Goal: Find contact information: Find contact information

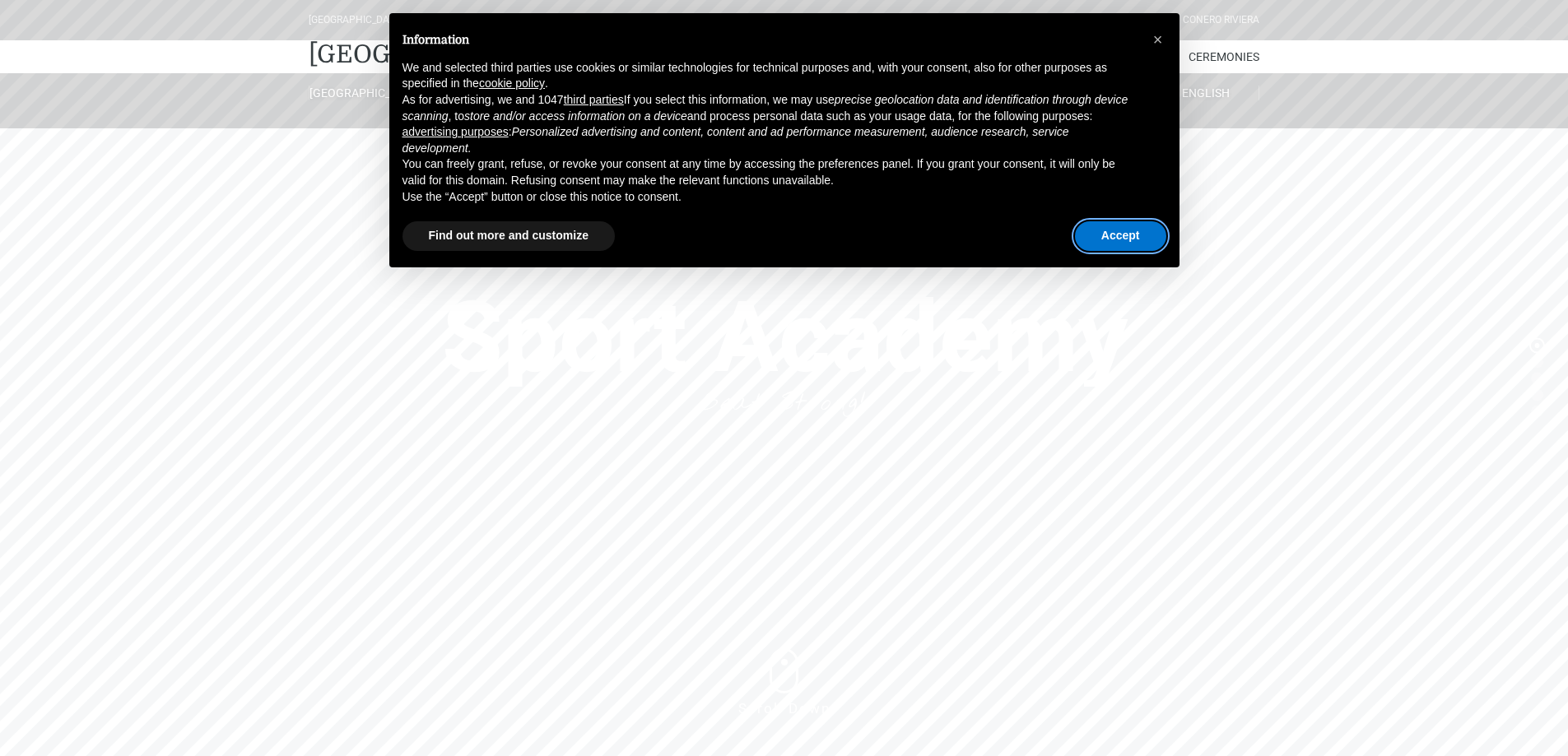
click at [1105, 232] on font "Accept" at bounding box center [1120, 235] width 38 height 13
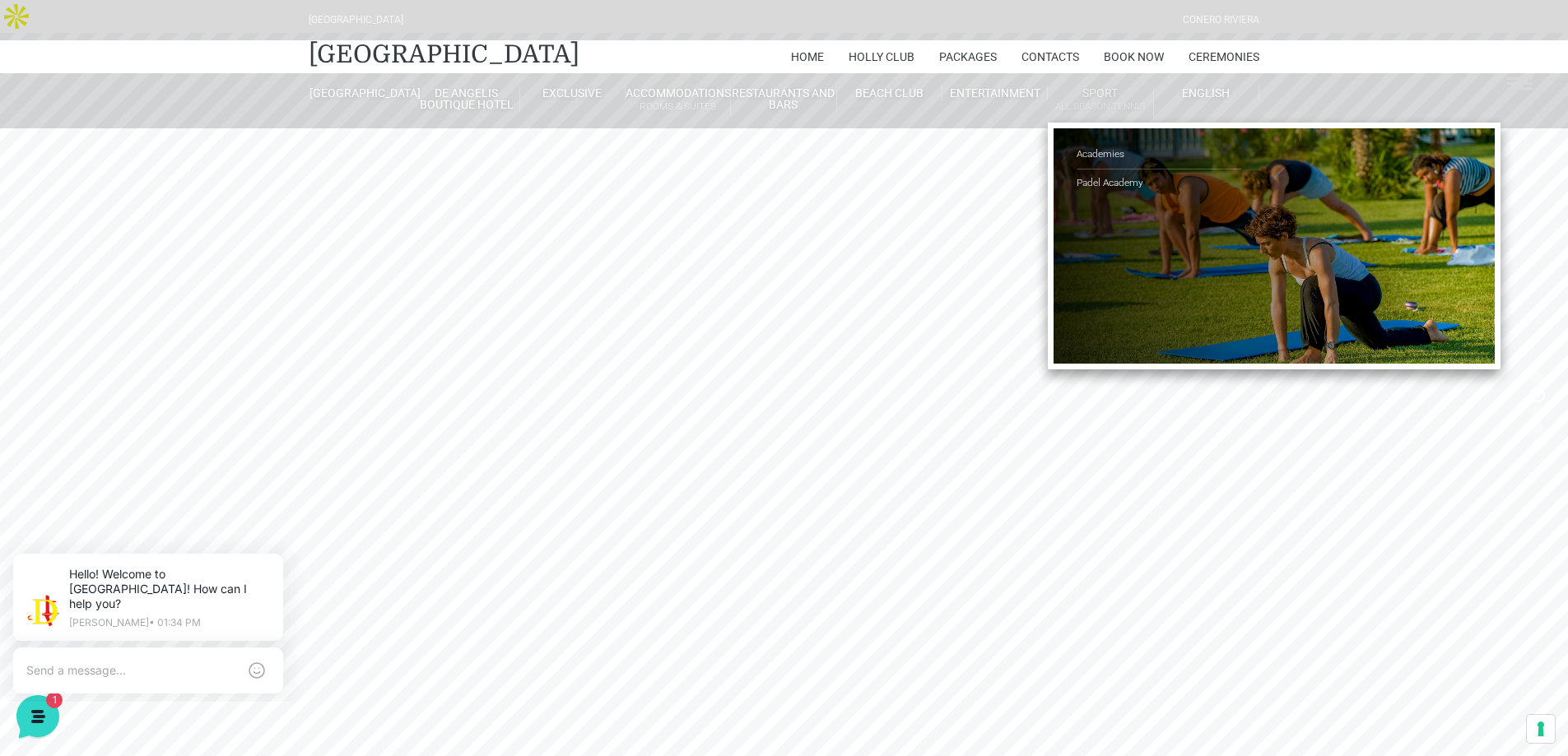
click at [1107, 89] on link "Sport All Season Tennis" at bounding box center [1101, 101] width 105 height 30
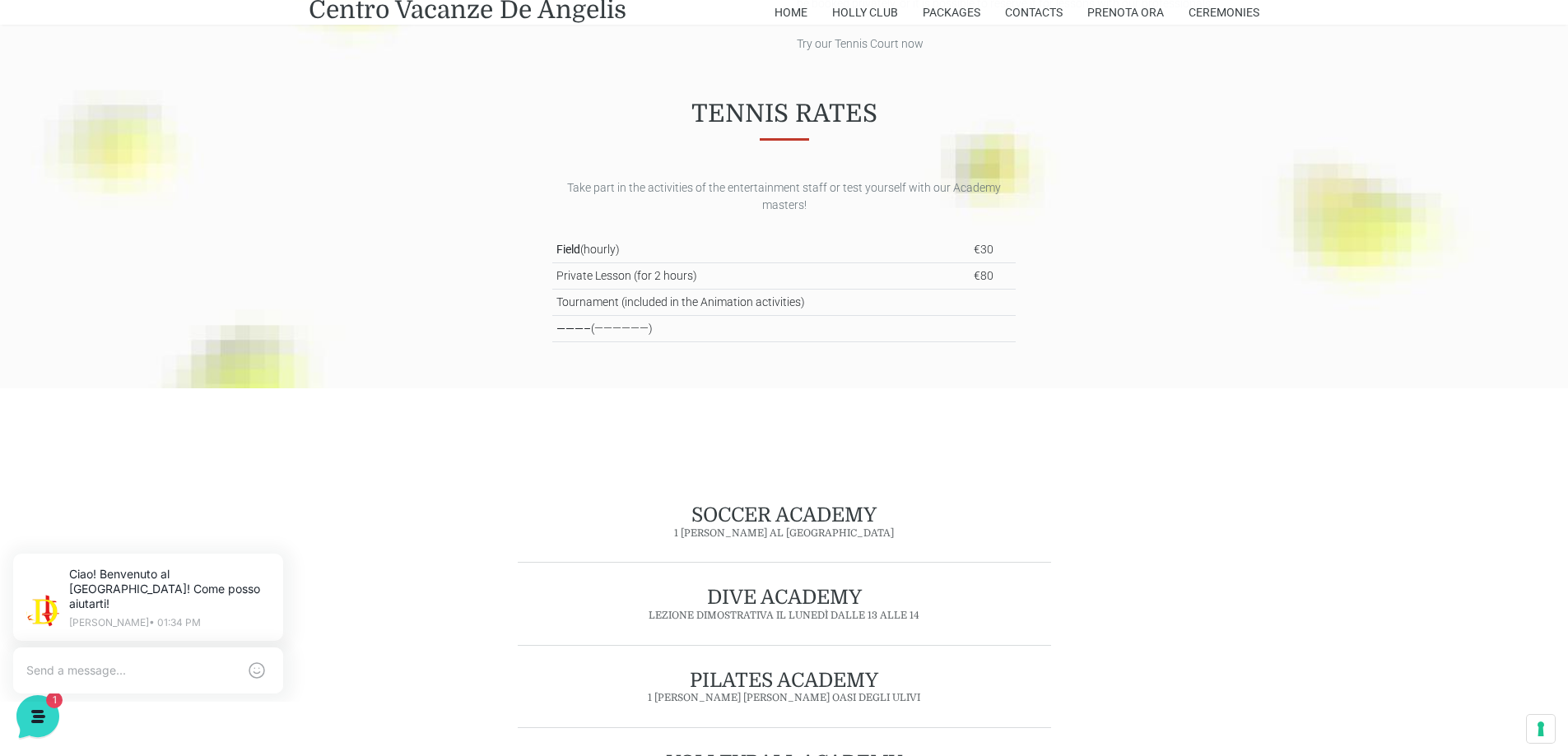
scroll to position [685, 0]
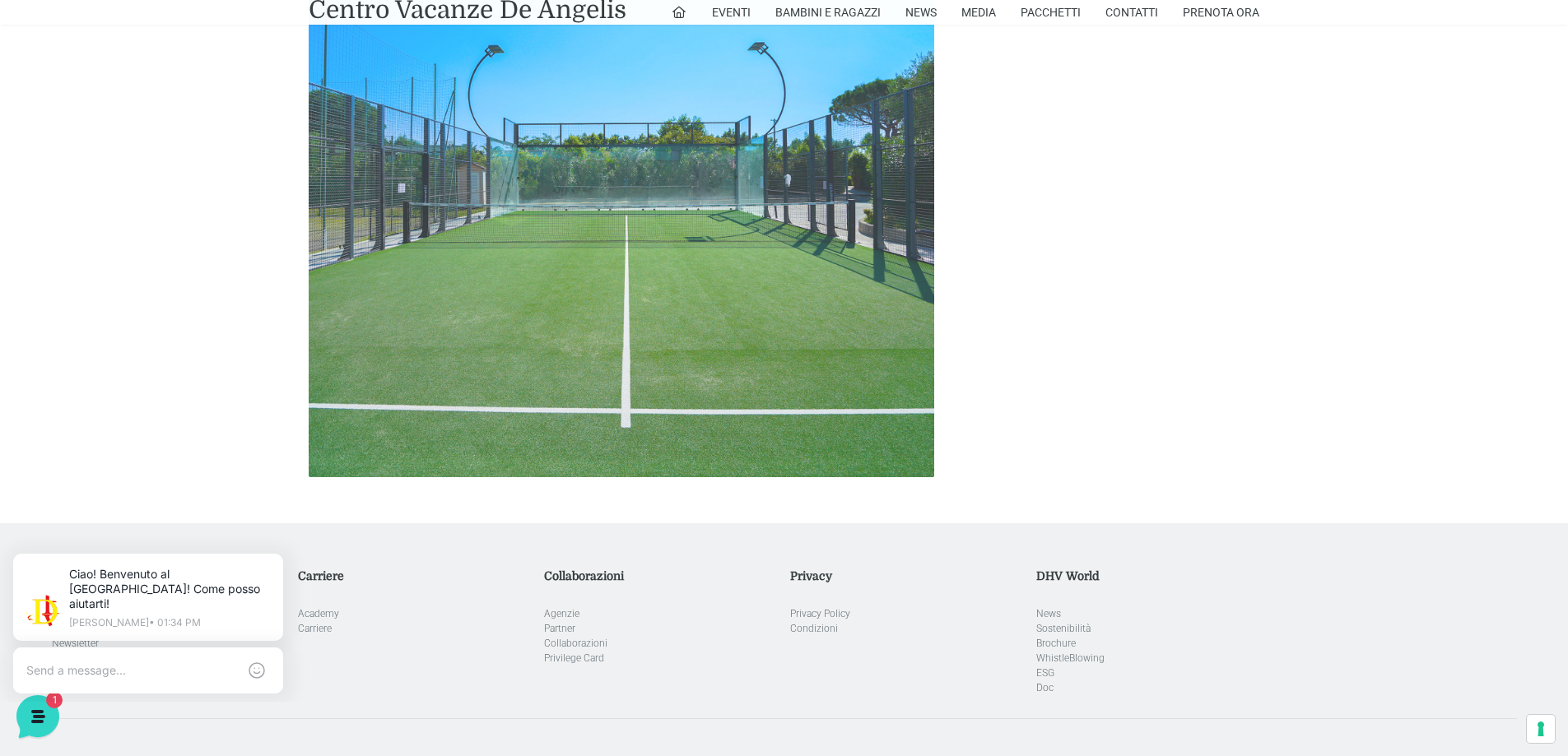
click at [742, 221] on img at bounding box center [621, 164] width 626 height 625
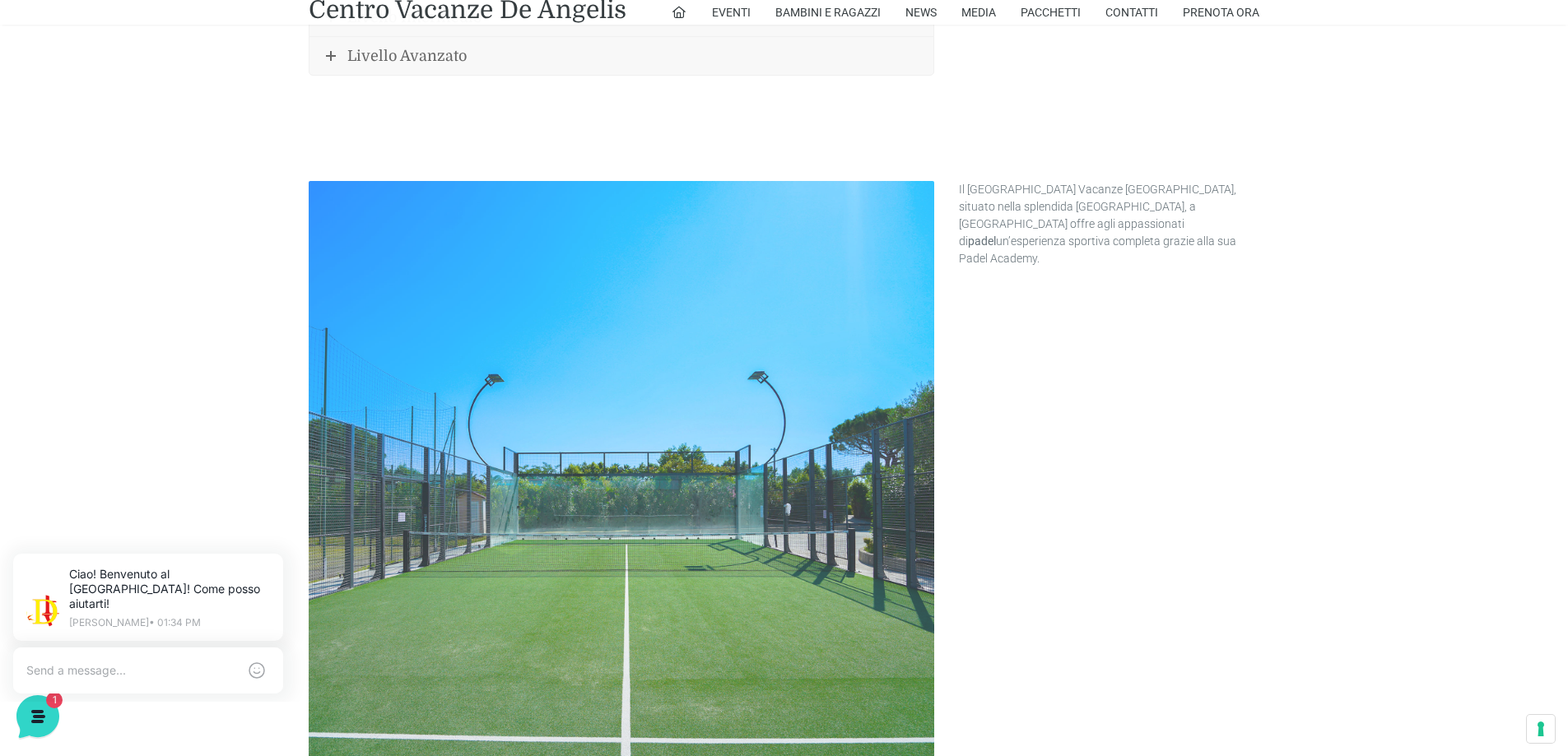
click at [847, 320] on img at bounding box center [621, 494] width 626 height 625
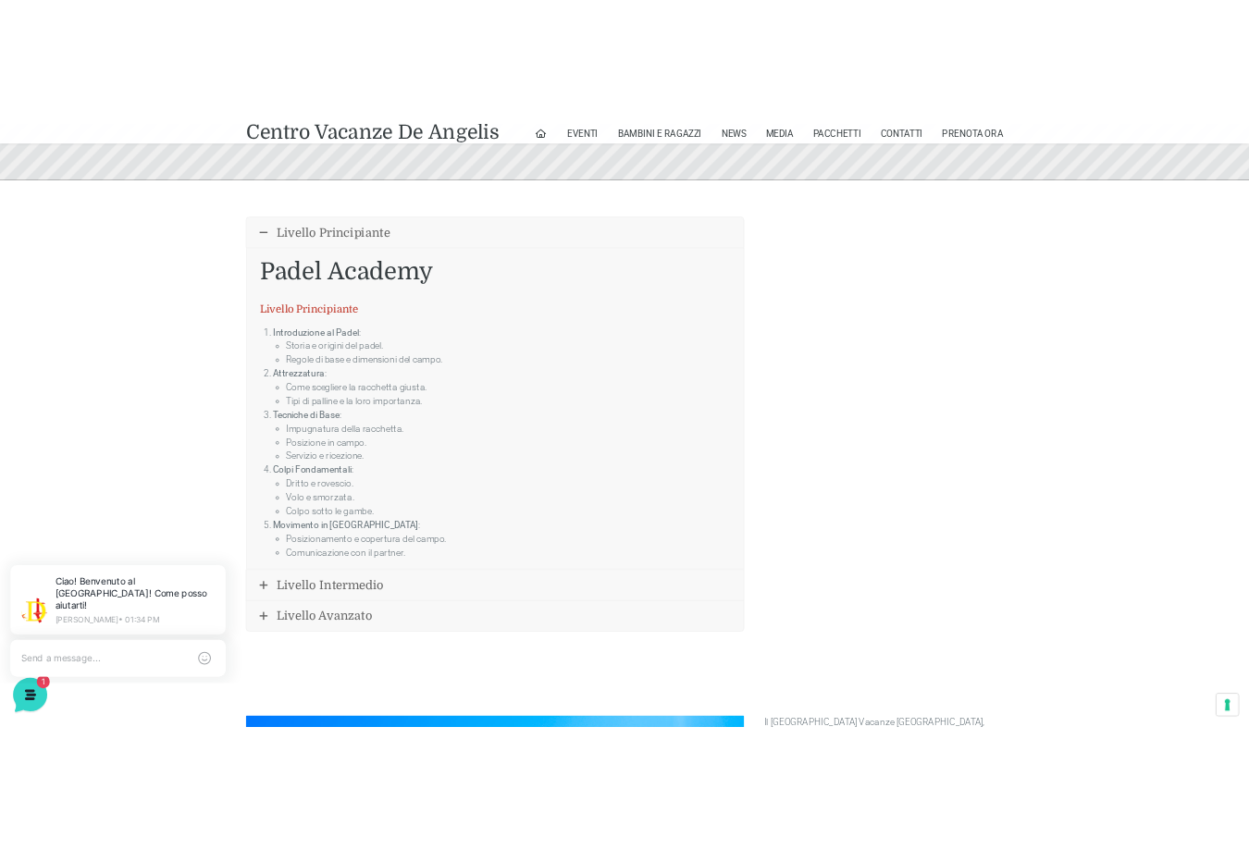
scroll to position [833, 0]
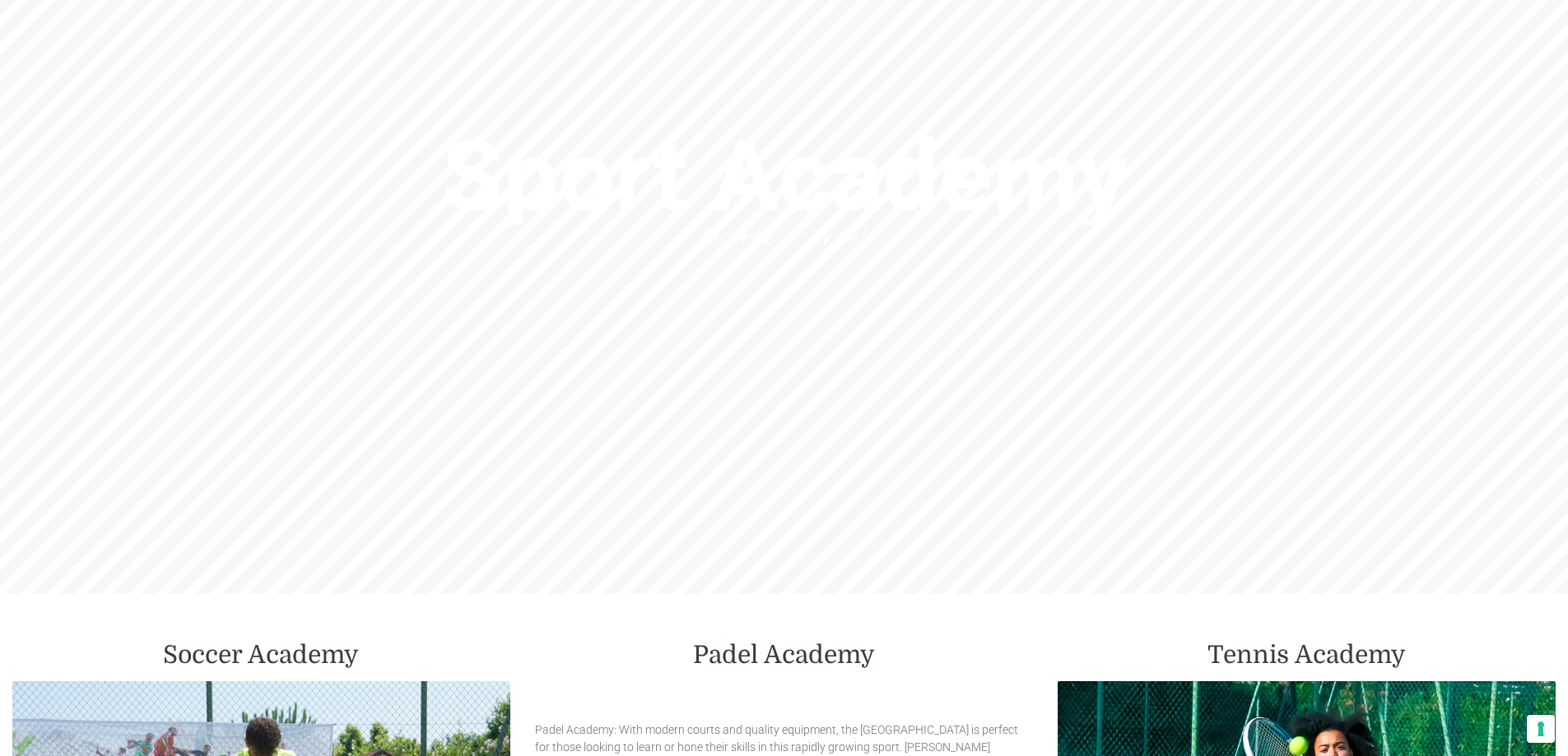
scroll to position [165, 0]
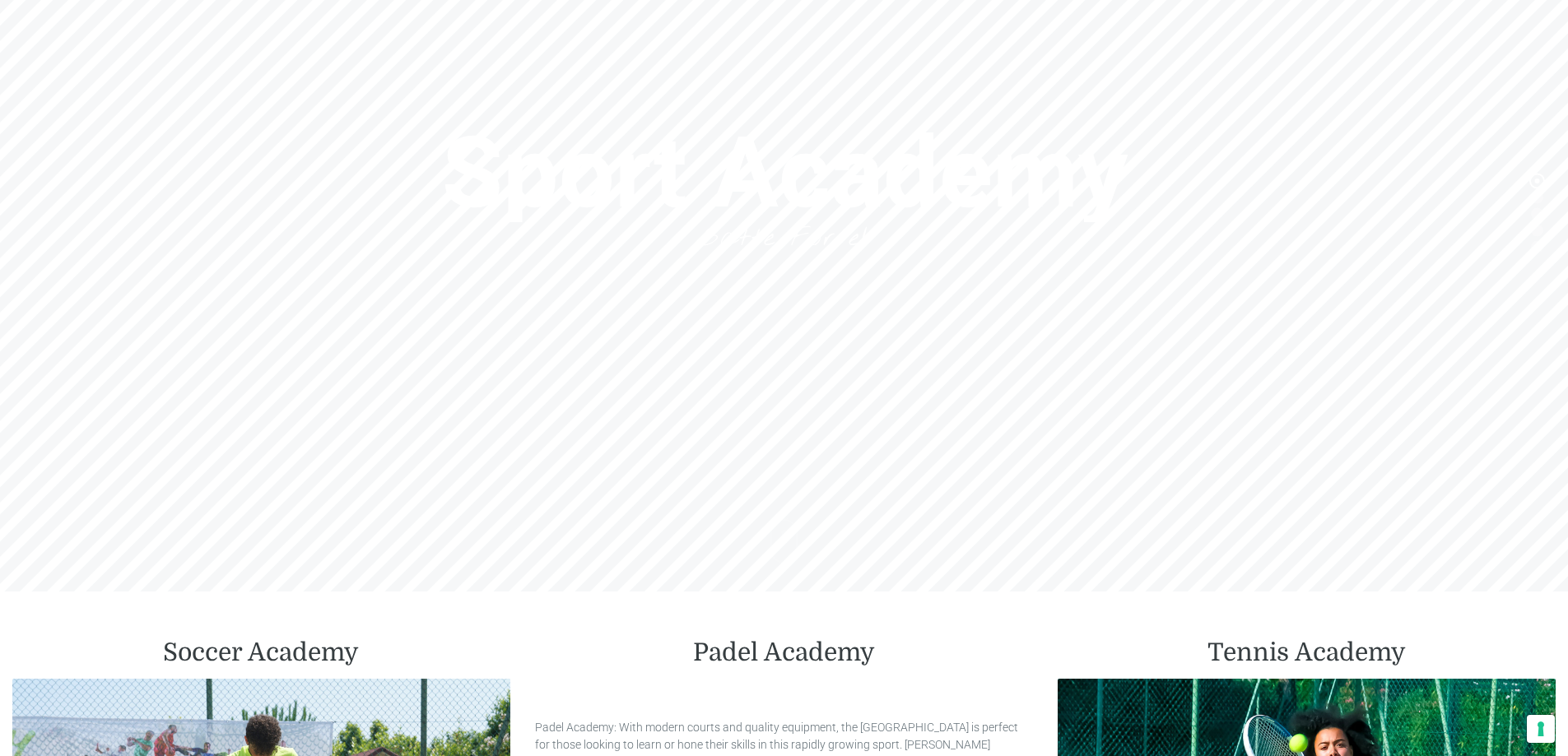
drag, startPoint x: 1345, startPoint y: 423, endPoint x: 1264, endPoint y: 400, distance: 84.2
click at [1246, 426] on header "Villaggio Hotel Resort Riviera Del Conero Centro Vacanze De Angelis Home Holly …" at bounding box center [784, 205] width 1568 height 741
click at [1534, 199] on header "Villaggio Hotel Resort Riviera Del Conero Centro Vacanze De Angelis Home Holly …" at bounding box center [784, 205] width 1568 height 741
click at [1538, 196] on header "Villaggio Hotel Resort Riviera Del Conero Centro Vacanze De Angelis Home Holly …" at bounding box center [784, 205] width 1568 height 741
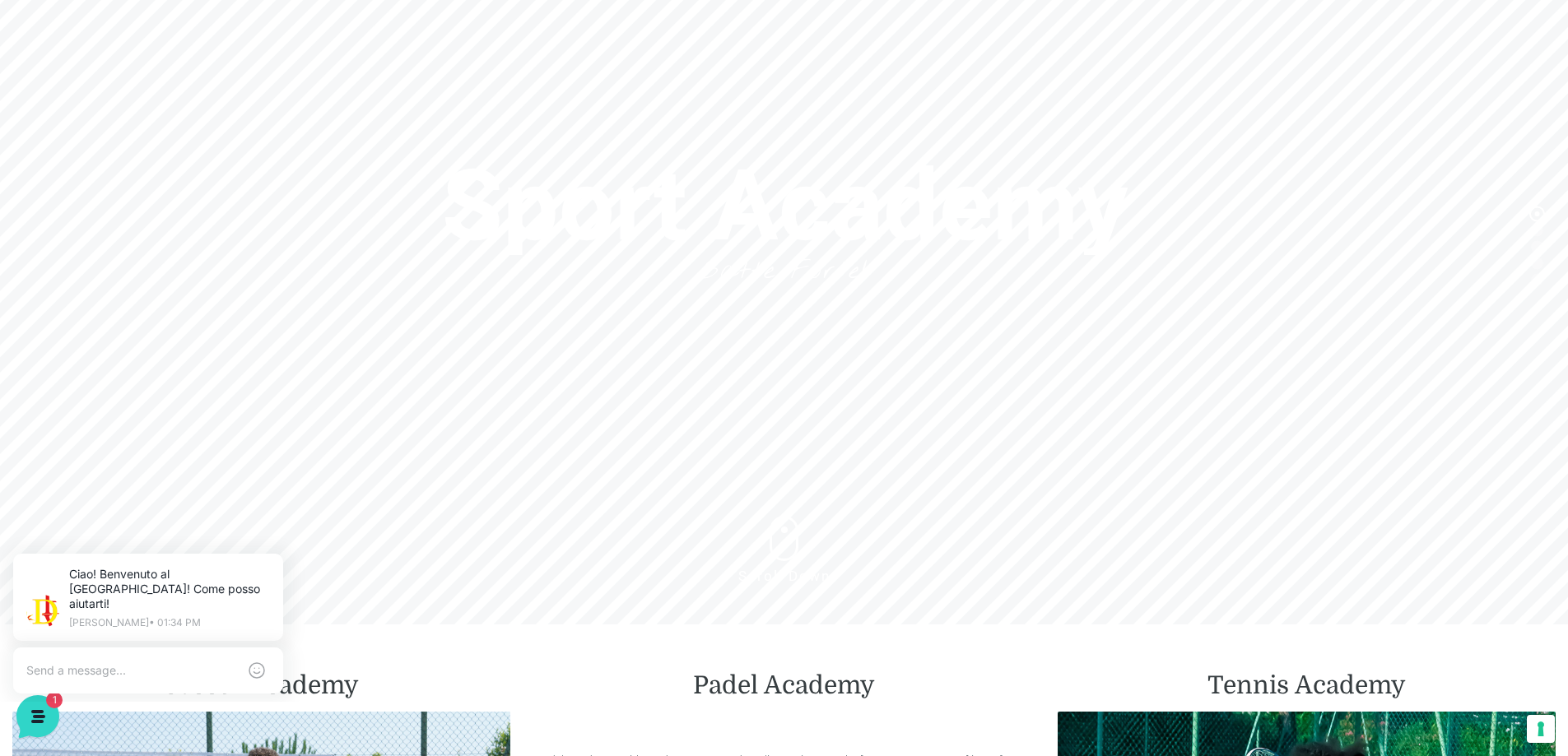
scroll to position [0, 0]
click at [1536, 204] on header "Villaggio Hotel Resort Riviera Del Conero Centro Vacanze De Angelis Home Holly …" at bounding box center [784, 205] width 1568 height 741
click at [1537, 196] on header "Villaggio Hotel Resort Riviera Del Conero Centro Vacanze De Angelis Home Holly …" at bounding box center [784, 205] width 1568 height 741
click at [1538, 203] on header "Villaggio Hotel Resort Riviera Del Conero Centro Vacanze De Angelis Home Holly …" at bounding box center [784, 205] width 1568 height 741
click at [1538, 213] on header "Villaggio Hotel Resort Riviera Del Conero Centro Vacanze De Angelis Home Holly …" at bounding box center [784, 205] width 1568 height 741
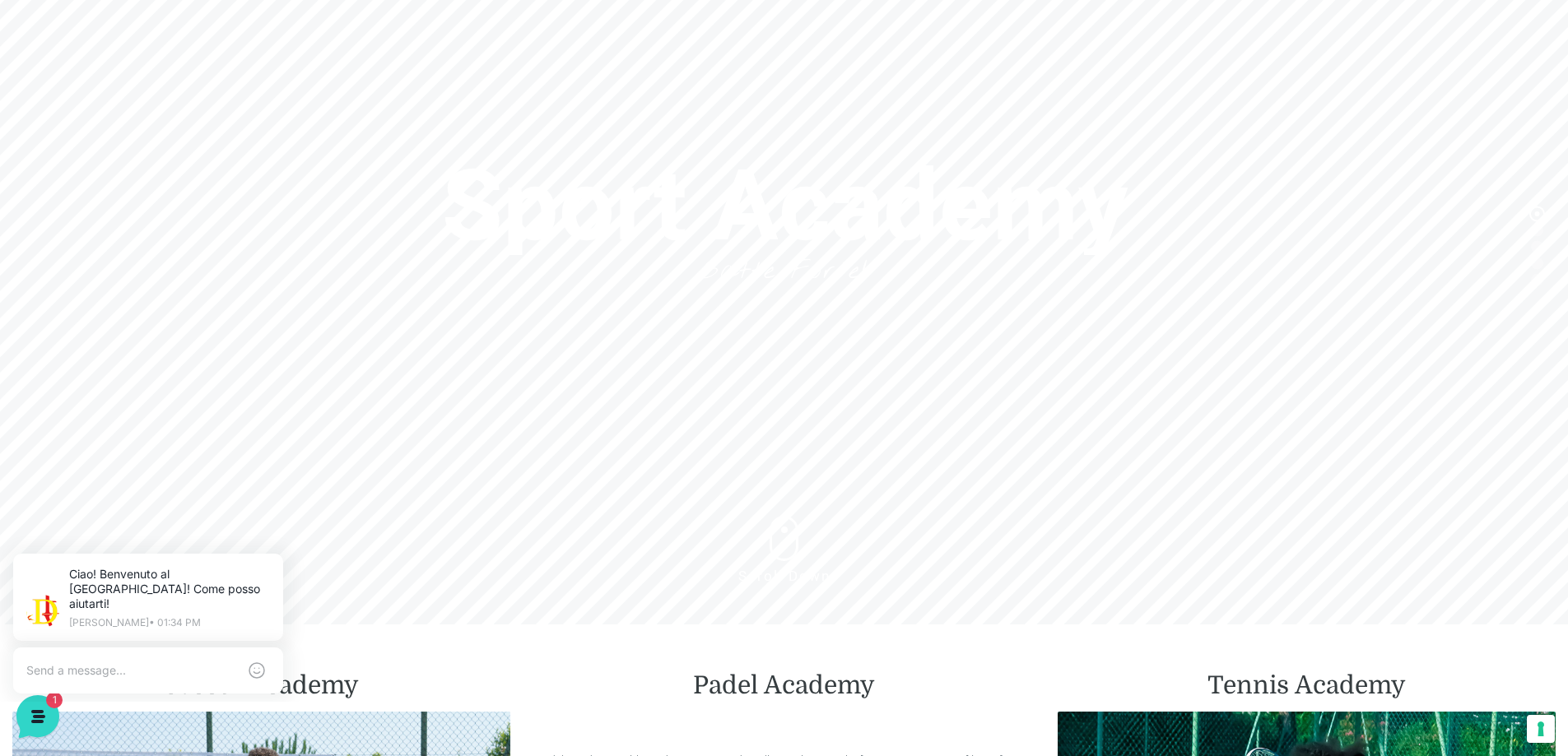
drag, startPoint x: 1453, startPoint y: 231, endPoint x: 1396, endPoint y: 110, distance: 133.8
click at [1399, 117] on header "Villaggio Hotel Resort Riviera Del Conero Centro Vacanze De Angelis Home Holly …" at bounding box center [784, 205] width 1568 height 741
drag, startPoint x: 1436, startPoint y: 204, endPoint x: 266, endPoint y: 378, distance: 1182.9
click at [295, 379] on header "Villaggio Hotel Resort Riviera Del Conero Centro Vacanze De Angelis Home Holly …" at bounding box center [784, 205] width 1568 height 741
click at [780, 501] on header "Villaggio Hotel Resort Riviera Del Conero Centro Vacanze De Angelis Home Holly …" at bounding box center [784, 205] width 1568 height 741
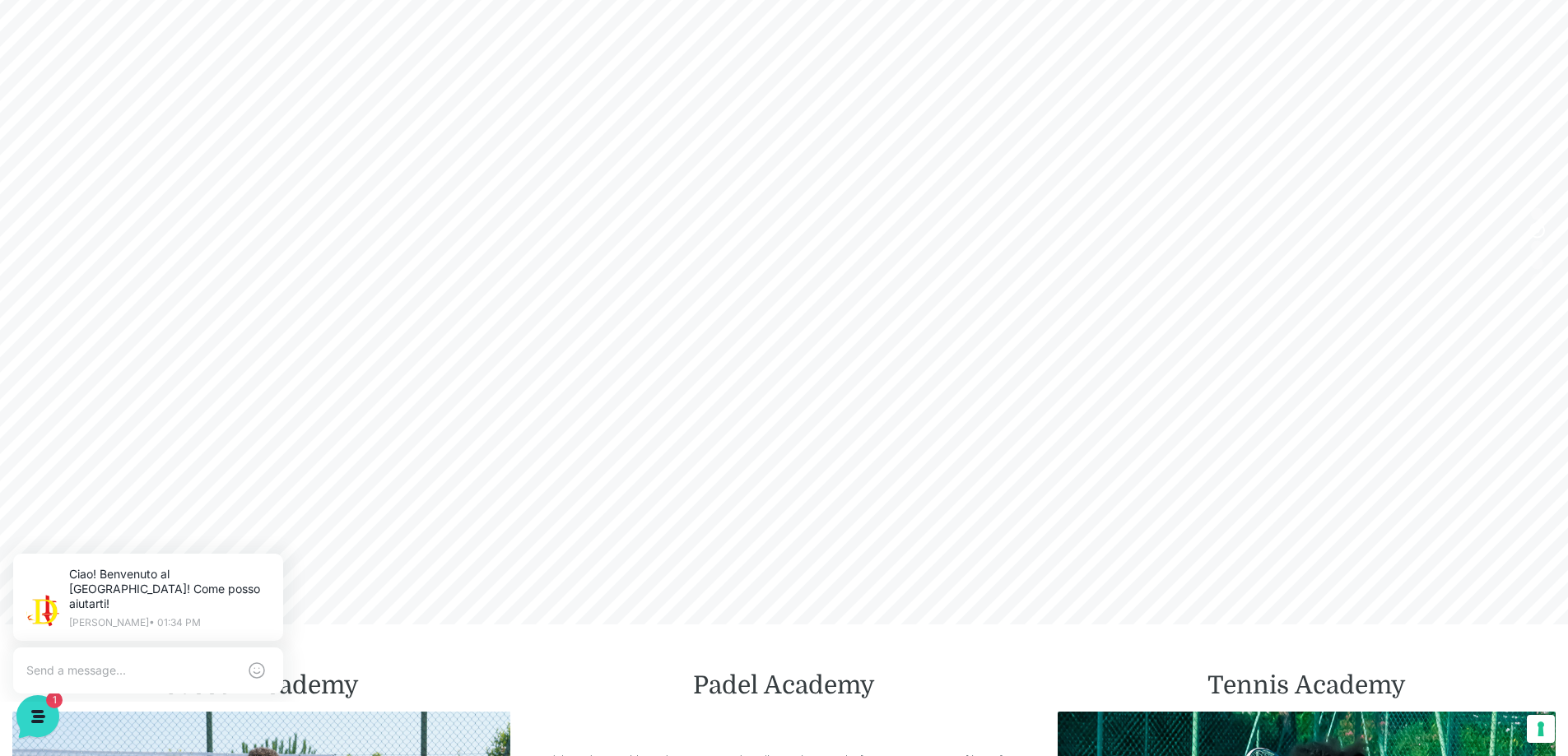
drag, startPoint x: 792, startPoint y: 551, endPoint x: 789, endPoint y: 269, distance: 282.0
click at [791, 366] on header "Villaggio Hotel Resort Riviera Del Conero Centro Vacanze De Angelis Home Holly …" at bounding box center [784, 205] width 1568 height 741
drag, startPoint x: 840, startPoint y: 438, endPoint x: 830, endPoint y: 169, distance: 269.2
click at [830, 297] on header "Villaggio Hotel Resort Riviera Del Conero Centro Vacanze De Angelis Home Holly …" at bounding box center [784, 205] width 1568 height 741
click at [1539, 210] on header "Villaggio Hotel Resort Riviera Del Conero Centro Vacanze De Angelis Home Holly …" at bounding box center [784, 205] width 1568 height 741
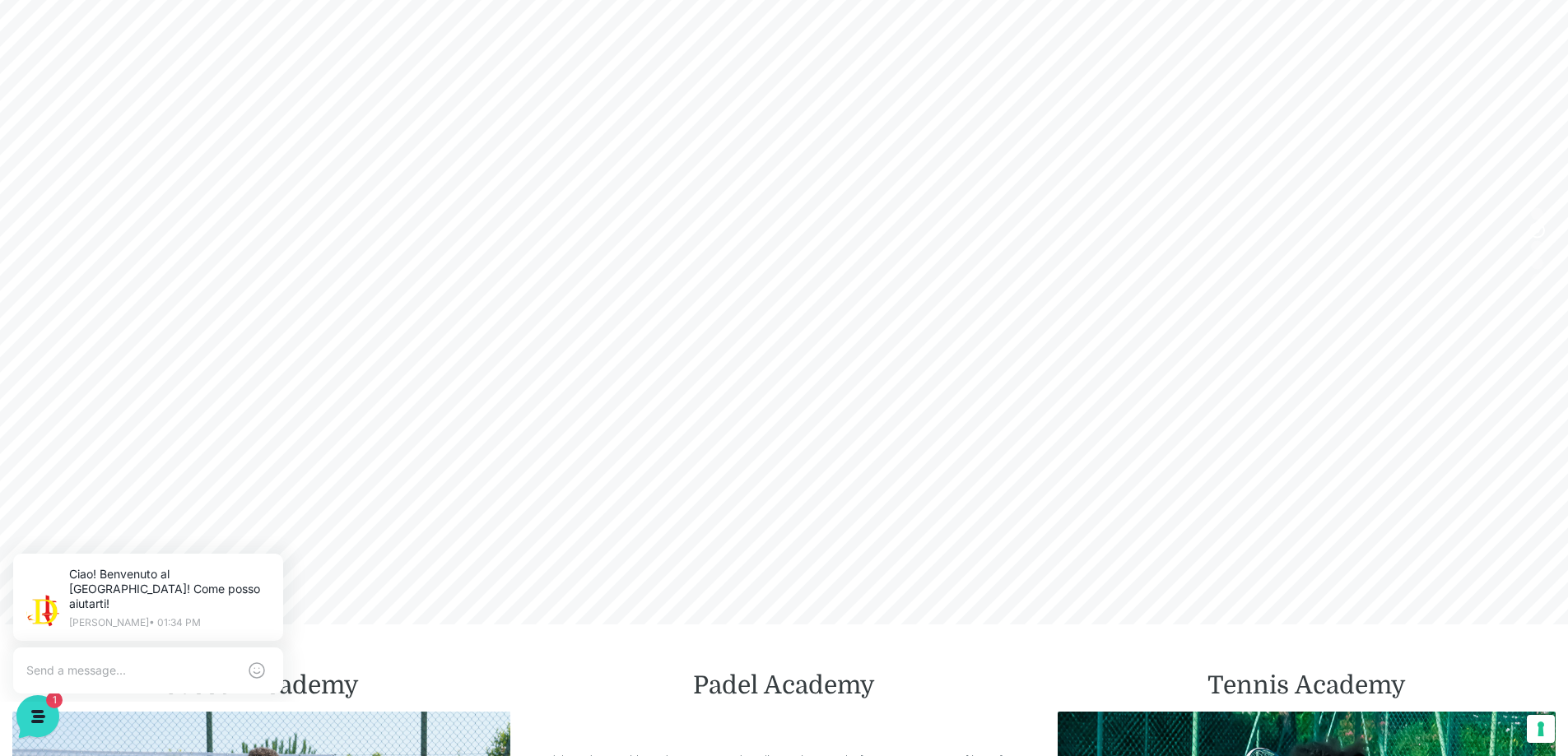
click at [1534, 216] on header "Villaggio Hotel Resort Riviera Del Conero Centro Vacanze De Angelis Home Holly …" at bounding box center [784, 205] width 1568 height 741
drag, startPoint x: 654, startPoint y: 510, endPoint x: 678, endPoint y: 243, distance: 268.1
click at [677, 244] on header "Villaggio Hotel Resort Riviera Del Conero Centro Vacanze De Angelis Home Holly …" at bounding box center [784, 205] width 1568 height 741
click at [743, 494] on header "Villaggio Hotel Resort Riviera Del Conero Centro Vacanze De Angelis Home Holly …" at bounding box center [784, 205] width 1568 height 741
click at [765, 533] on header "Villaggio Hotel Resort Riviera Del Conero Centro Vacanze De Angelis Home Holly …" at bounding box center [784, 205] width 1568 height 741
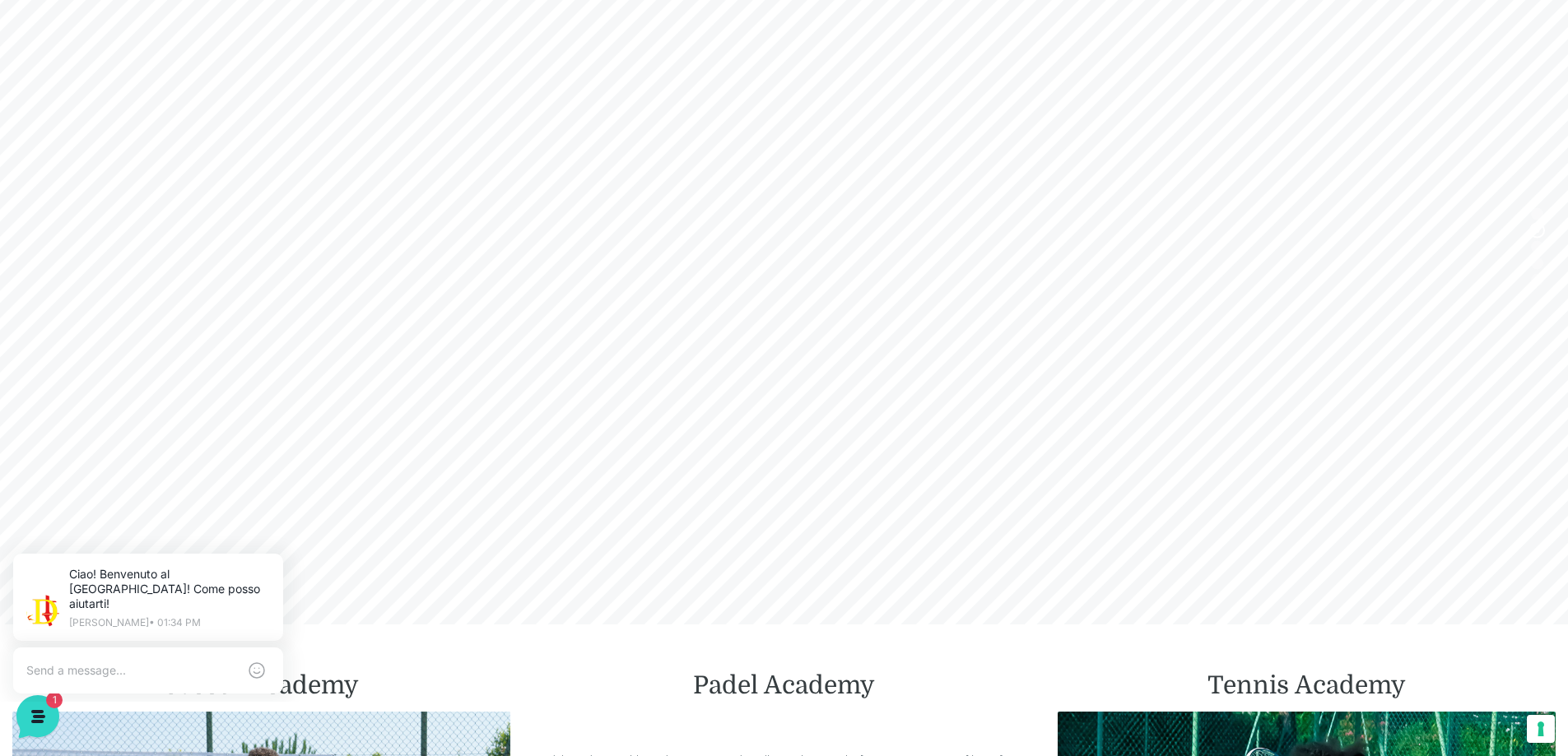
drag, startPoint x: 752, startPoint y: 551, endPoint x: 748, endPoint y: 565, distance: 14.6
click at [752, 551] on header "Villaggio Hotel Resort Riviera Del Conero Centro Vacanze De Angelis Home Holly …" at bounding box center [784, 205] width 1568 height 741
click at [748, 565] on header "Villaggio Hotel Resort Riviera Del Conero Centro Vacanze De Angelis Home Holly …" at bounding box center [784, 205] width 1568 height 741
drag, startPoint x: 745, startPoint y: 488, endPoint x: 742, endPoint y: 374, distance: 114.0
click at [742, 374] on header "Villaggio Hotel Resort Riviera Del Conero Centro Vacanze De Angelis Home Holly …" at bounding box center [784, 205] width 1568 height 741
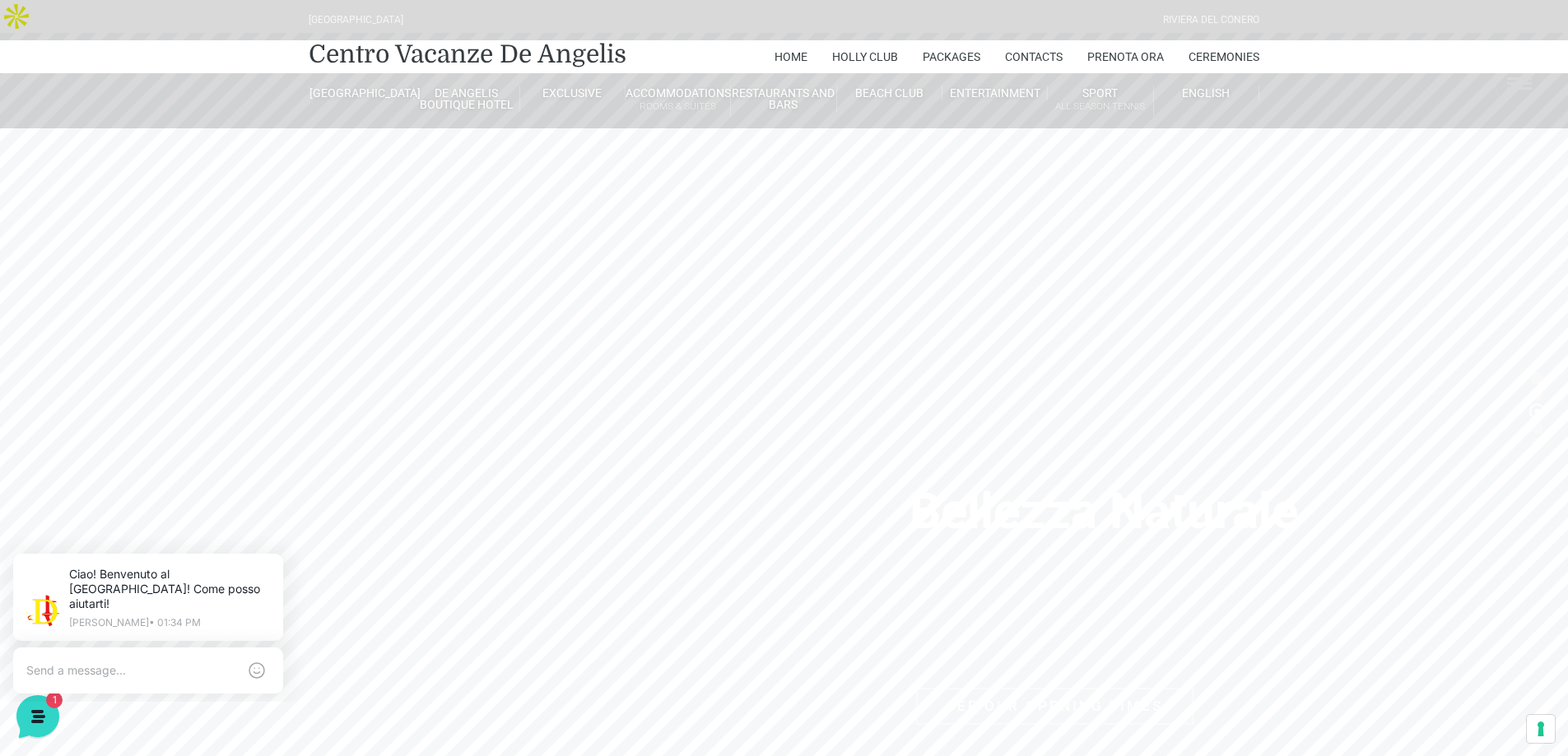
drag, startPoint x: 849, startPoint y: 498, endPoint x: 849, endPoint y: 284, distance: 214.0
click at [854, 295] on header "Villaggio Hotel Resort Riviera Del Conero Centro Vacanze De Angelis Home Holly …" at bounding box center [784, 370] width 1568 height 741
drag, startPoint x: 1246, startPoint y: 534, endPoint x: 1136, endPoint y: 100, distance: 447.7
click at [1136, 105] on header "Villaggio Hotel Resort Riviera Del Conero Centro Vacanze De Angelis Home Holly …" at bounding box center [784, 370] width 1568 height 741
drag, startPoint x: 872, startPoint y: 481, endPoint x: 911, endPoint y: 295, distance: 190.0
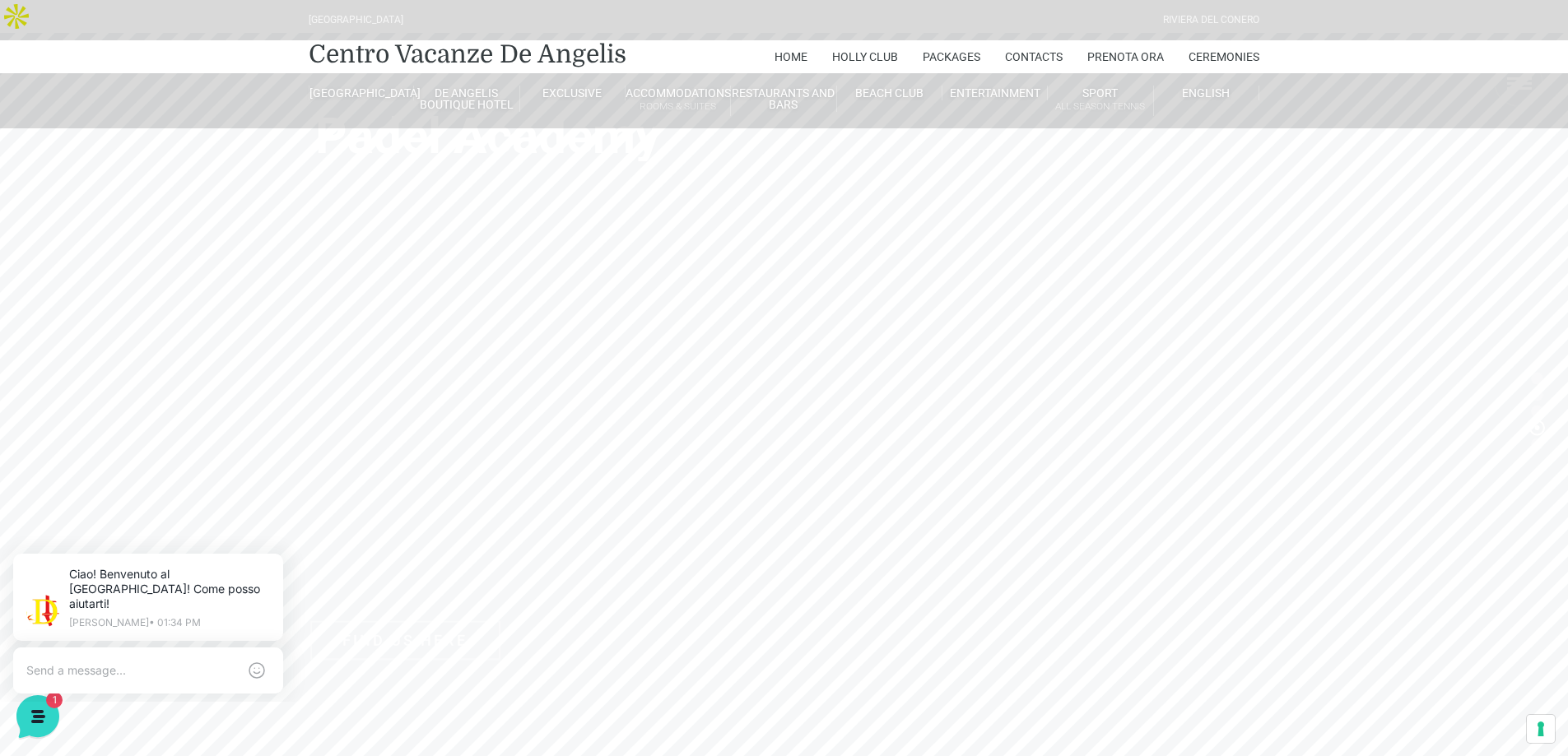
click at [911, 295] on header "Villaggio Hotel Resort Riviera Del Conero Centro Vacanze De Angelis Home Holly …" at bounding box center [784, 370] width 1568 height 741
click at [819, 572] on header "Villaggio Hotel Resort Riviera Del Conero Centro Vacanze De Angelis Home Holly …" at bounding box center [784, 370] width 1568 height 741
click at [1535, 406] on header "Villaggio Hotel Resort Riviera Del Conero Centro Vacanze De Angelis Home Holly …" at bounding box center [784, 370] width 1568 height 741
click at [1537, 410] on header "Villaggio Hotel Resort Riviera Del Conero Centro Vacanze De Angelis Home Holly …" at bounding box center [784, 370] width 1568 height 741
click at [1540, 412] on header "Villaggio Hotel Resort Riviera Del Conero Centro Vacanze De Angelis Home Holly …" at bounding box center [784, 370] width 1568 height 741
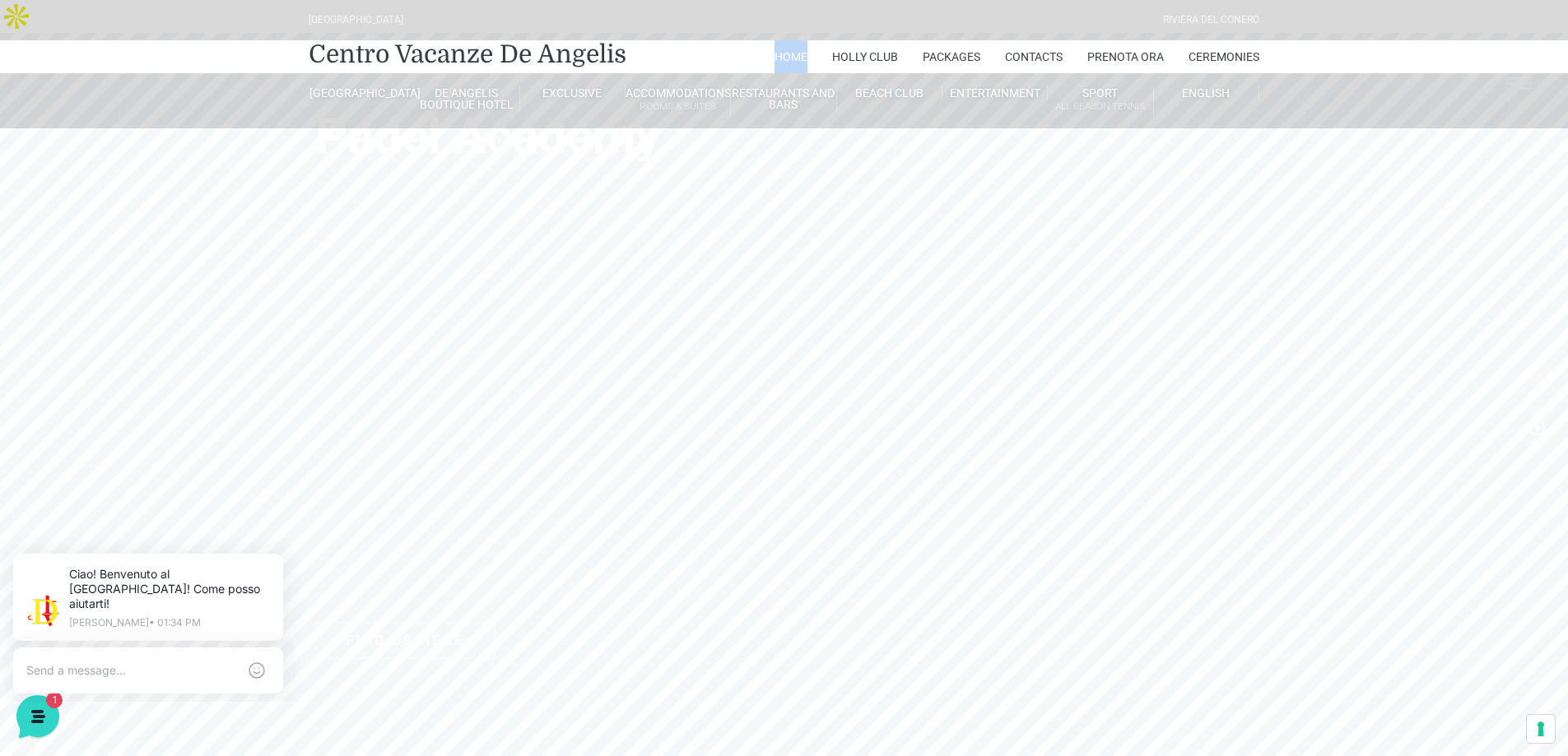
click at [1540, 412] on header "Villaggio Hotel Resort Riviera Del Conero Centro Vacanze De Angelis Home Holly …" at bounding box center [784, 370] width 1568 height 741
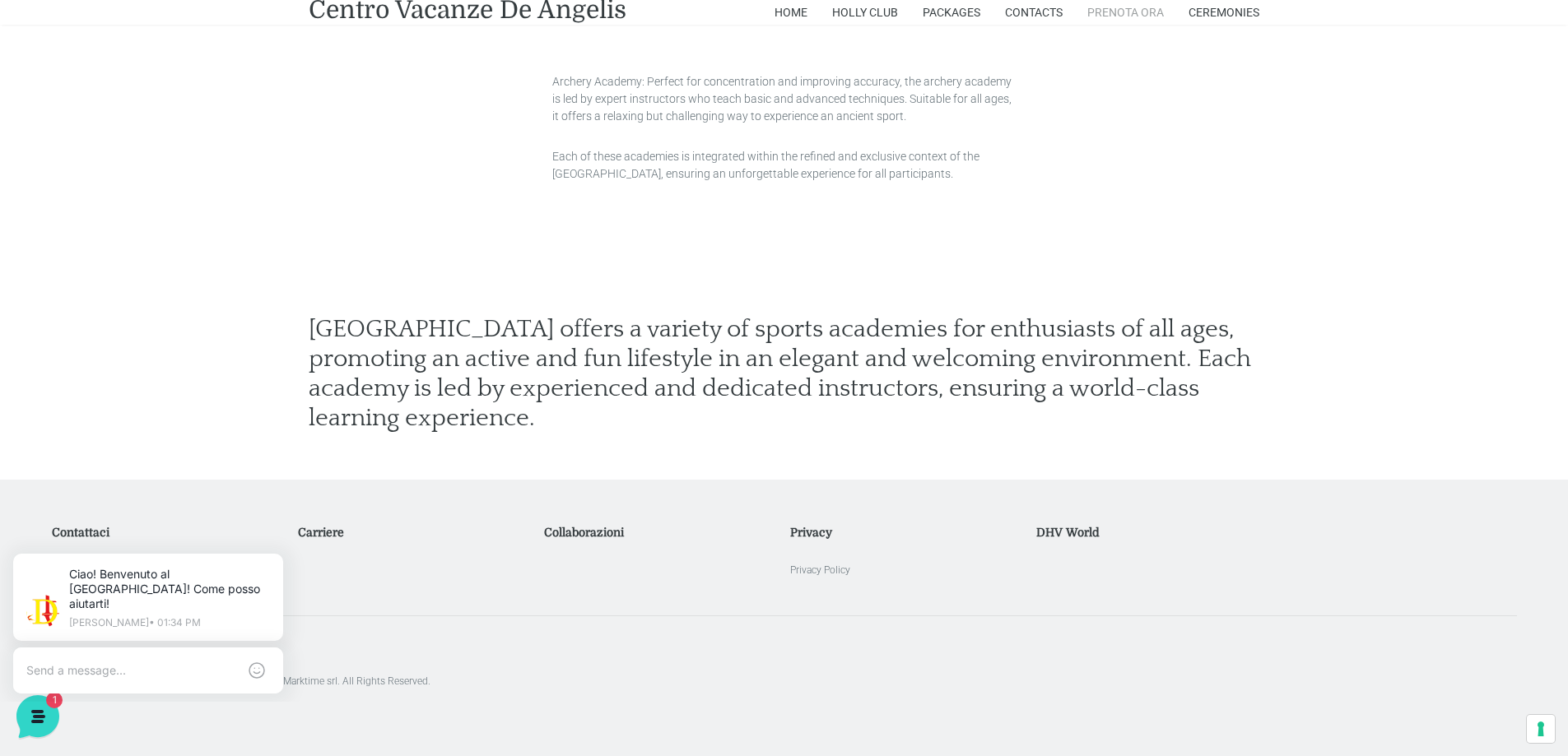
scroll to position [2176, 0]
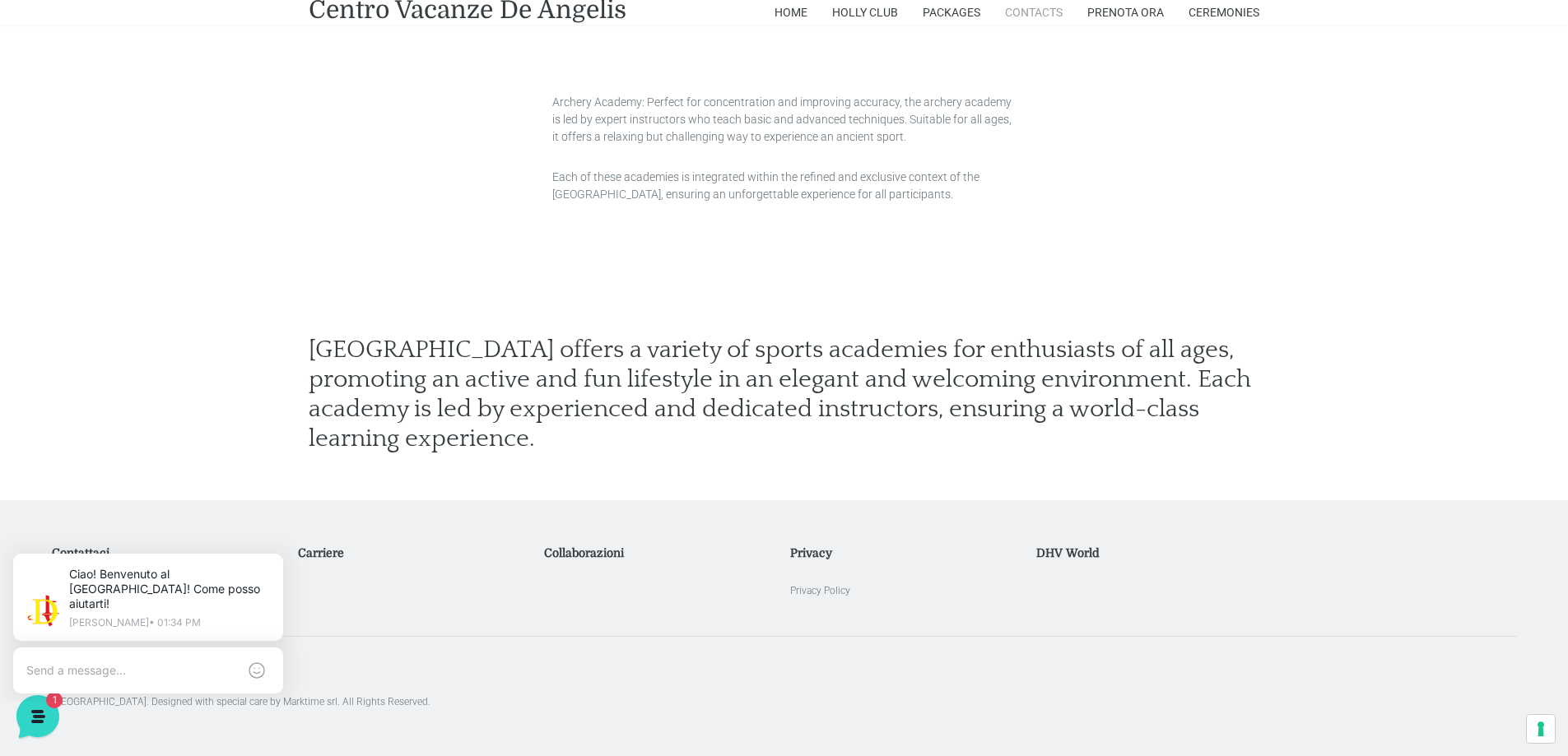
click at [1041, 15] on link "Contacts" at bounding box center [1034, 12] width 58 height 25
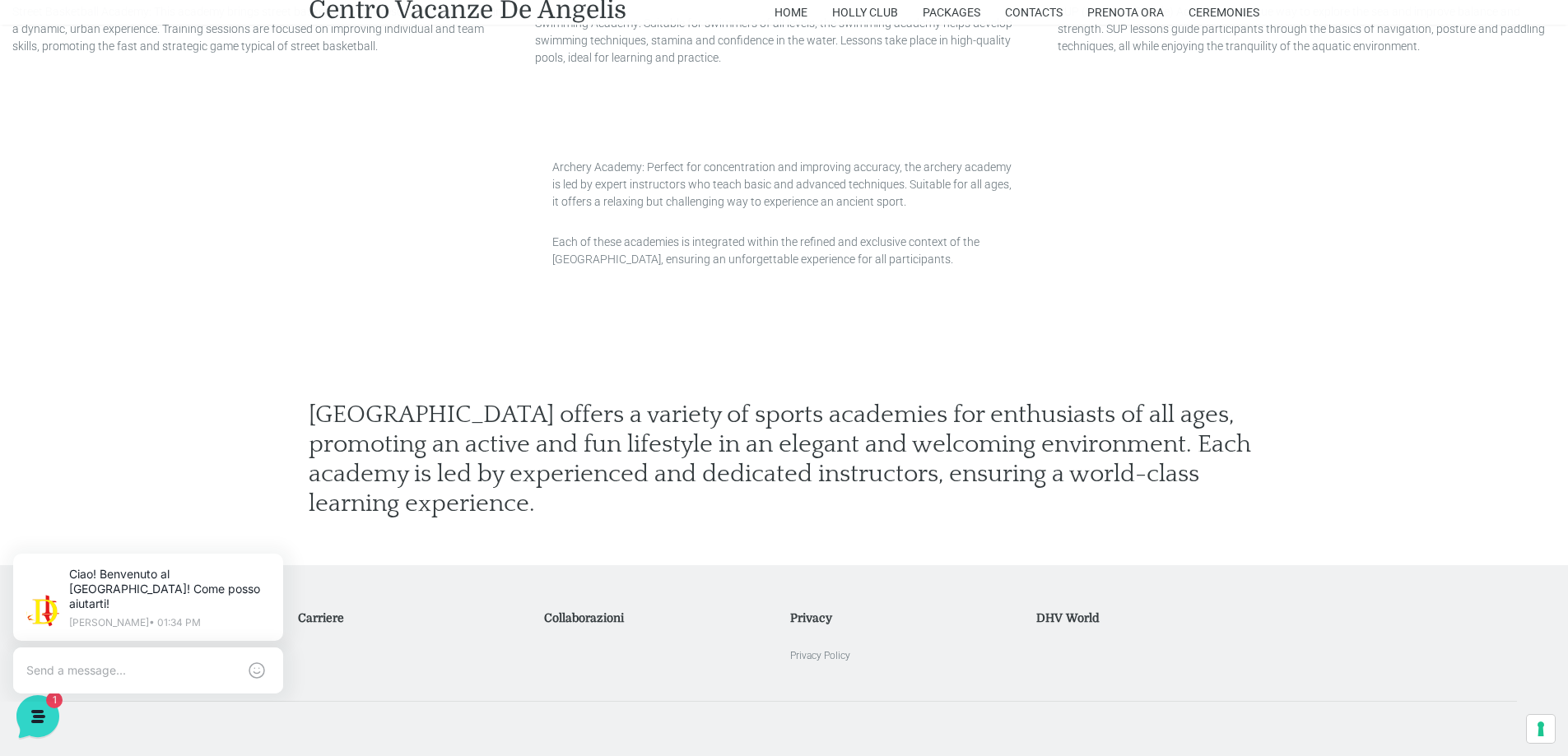
scroll to position [2094, 0]
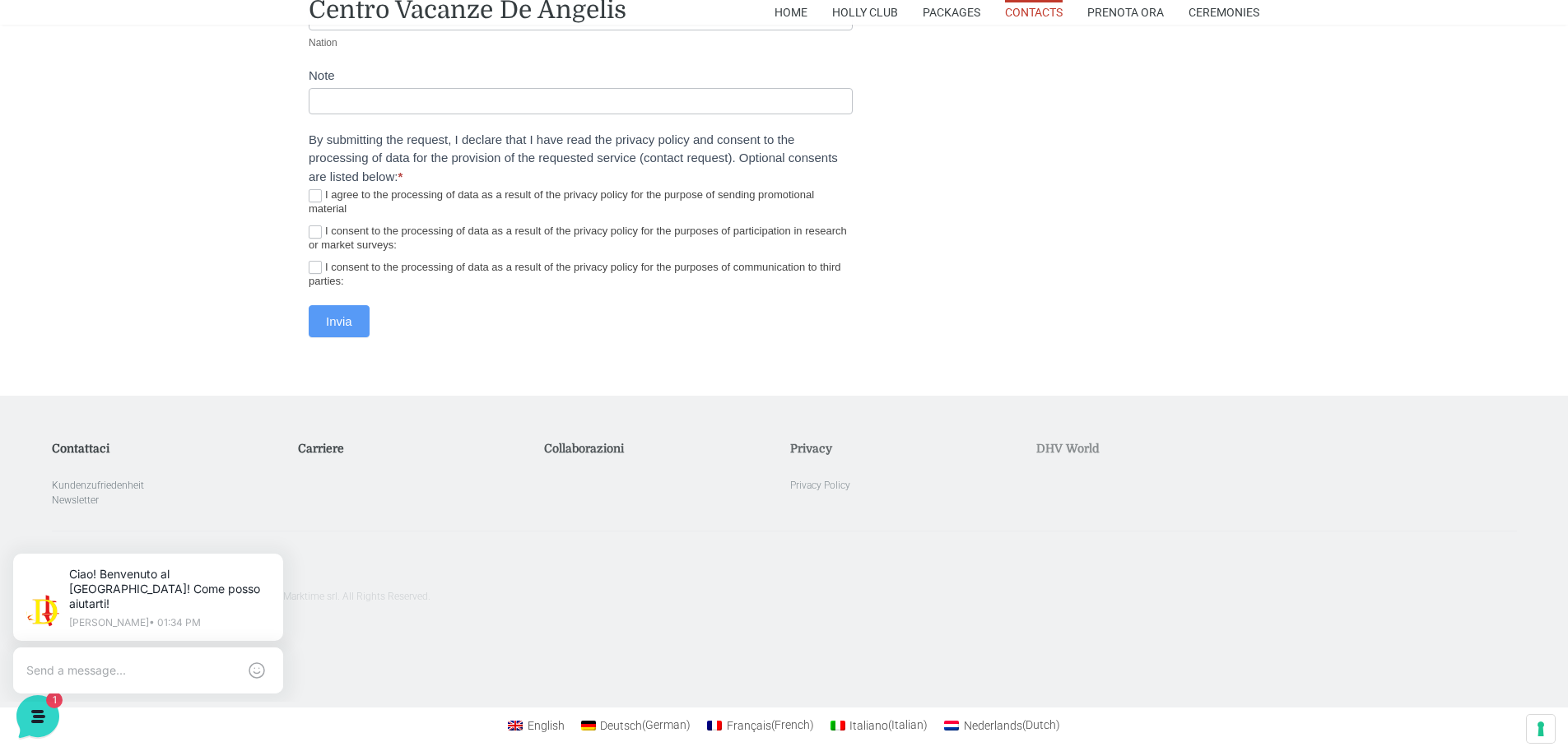
scroll to position [1968, 0]
click at [274, 562] on icon at bounding box center [279, 557] width 13 height 13
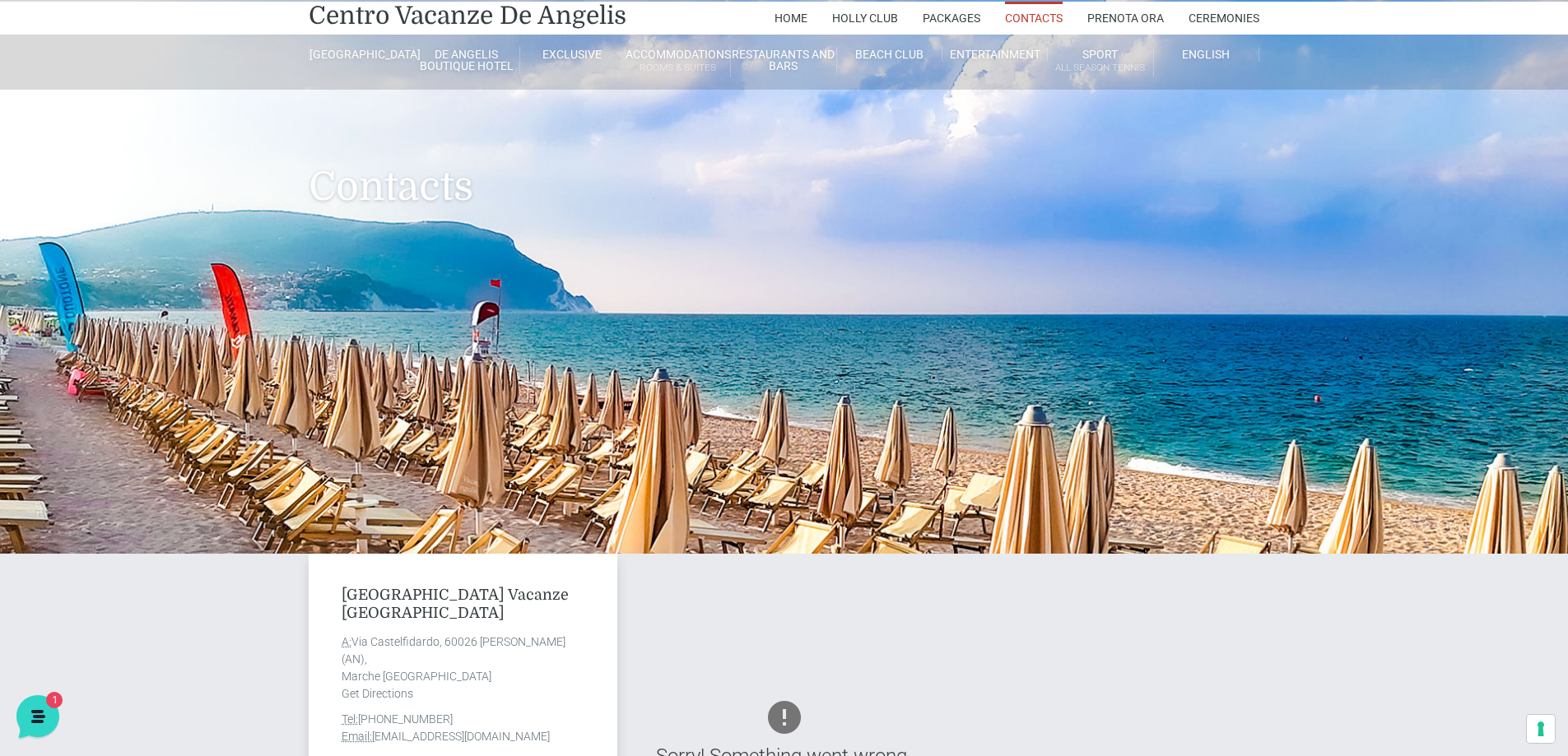
scroll to position [0, 0]
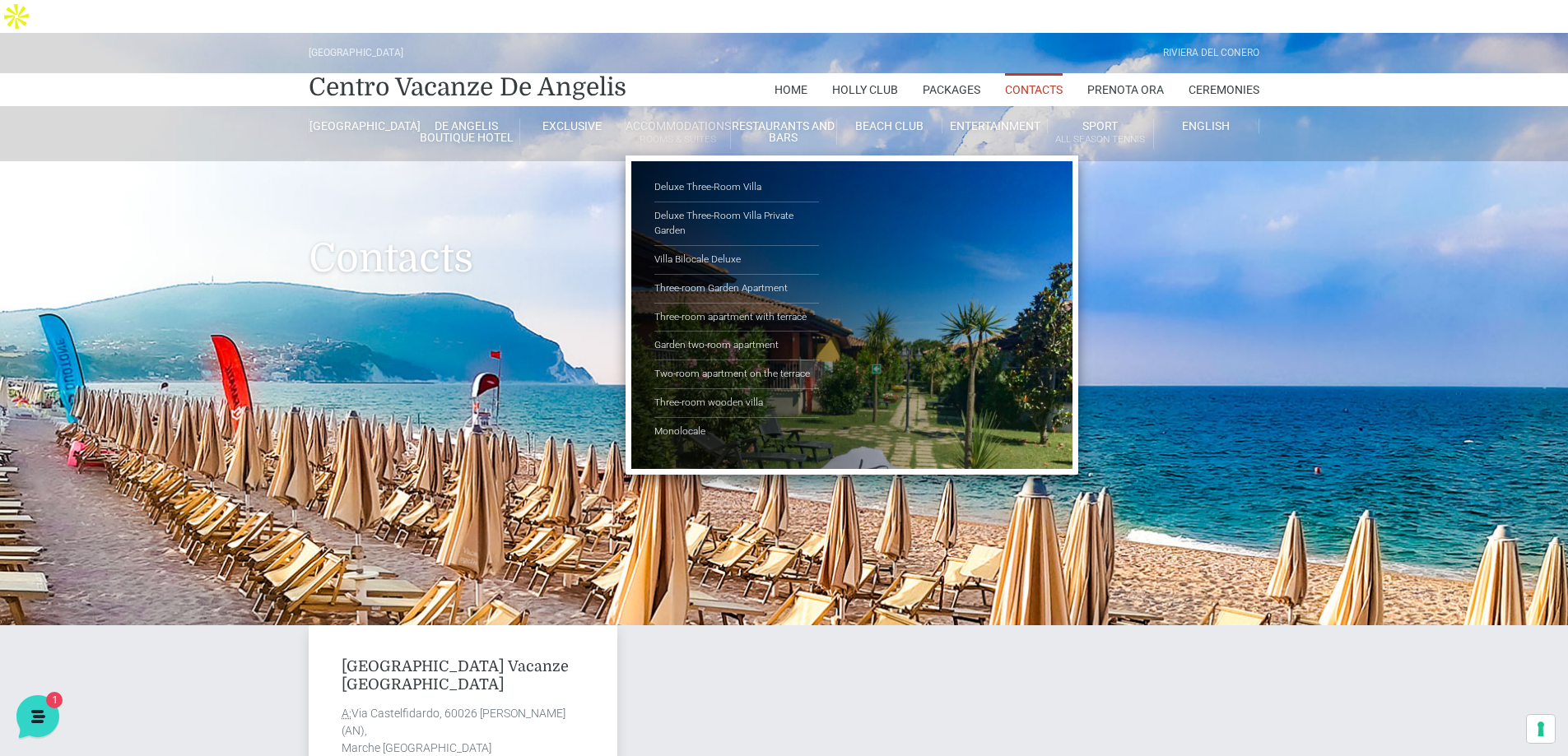
click at [670, 118] on link "Accommodations Rooms & Suites" at bounding box center [678, 133] width 105 height 30
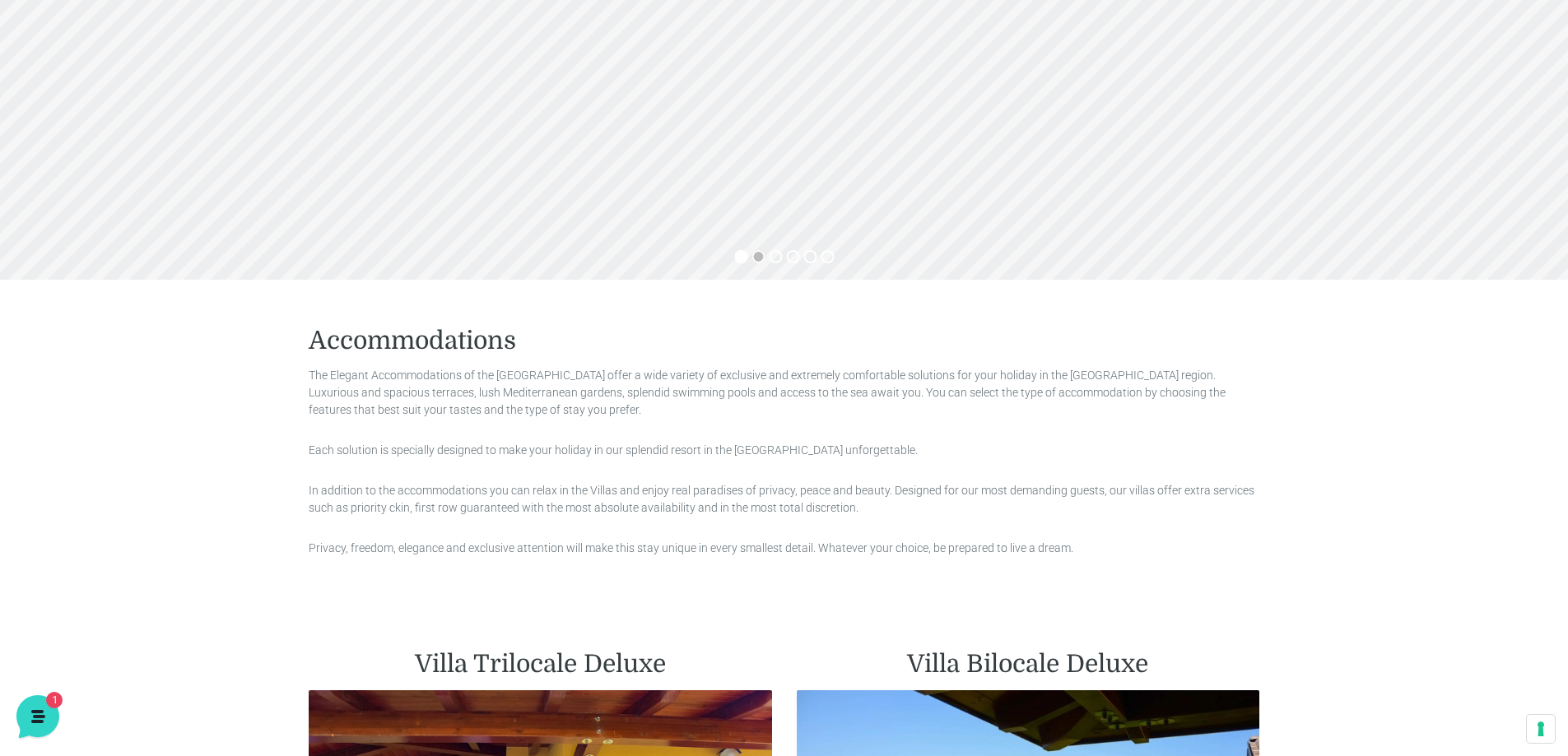
click at [756, 250] on sr7-bullet at bounding box center [758, 256] width 13 height 13
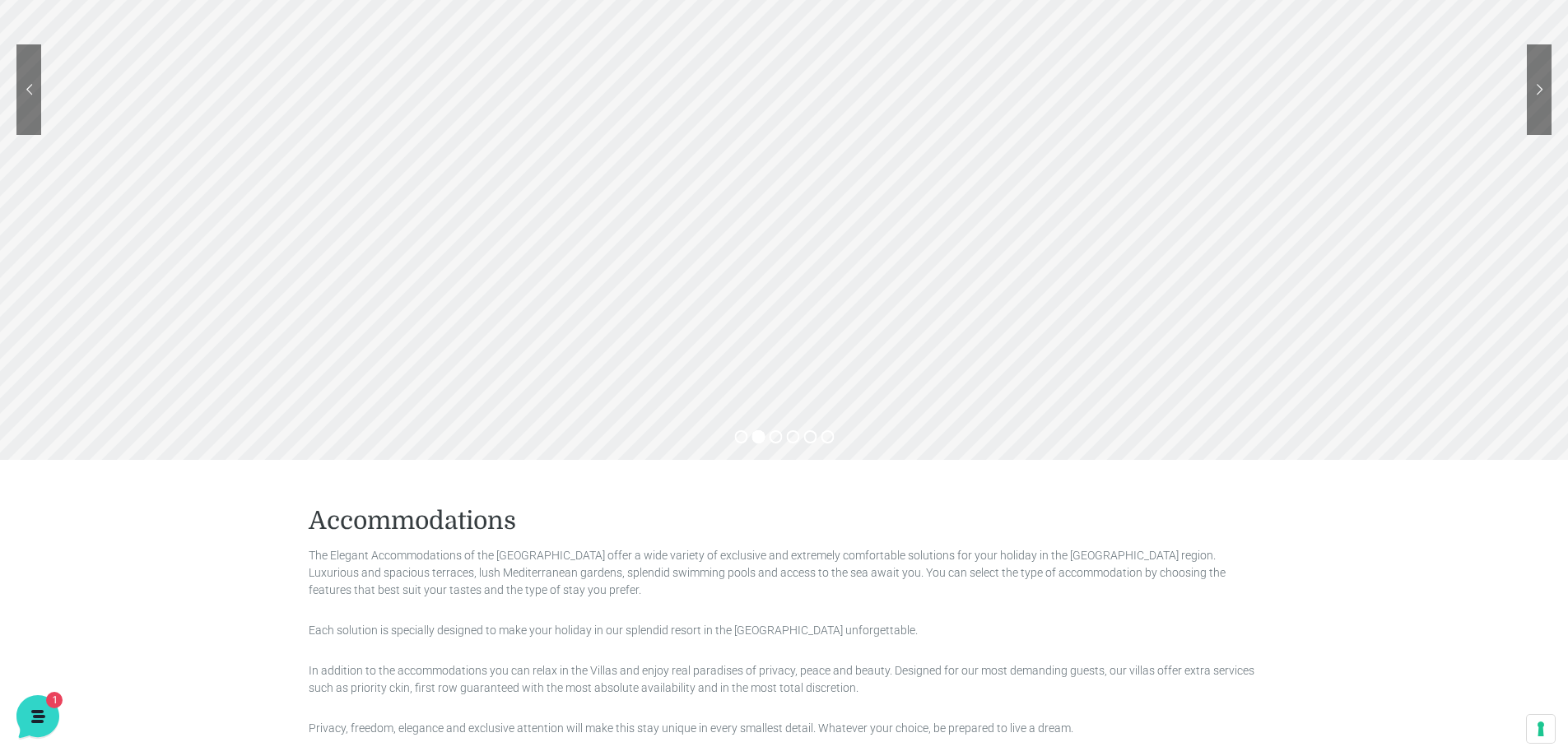
scroll to position [329, 0]
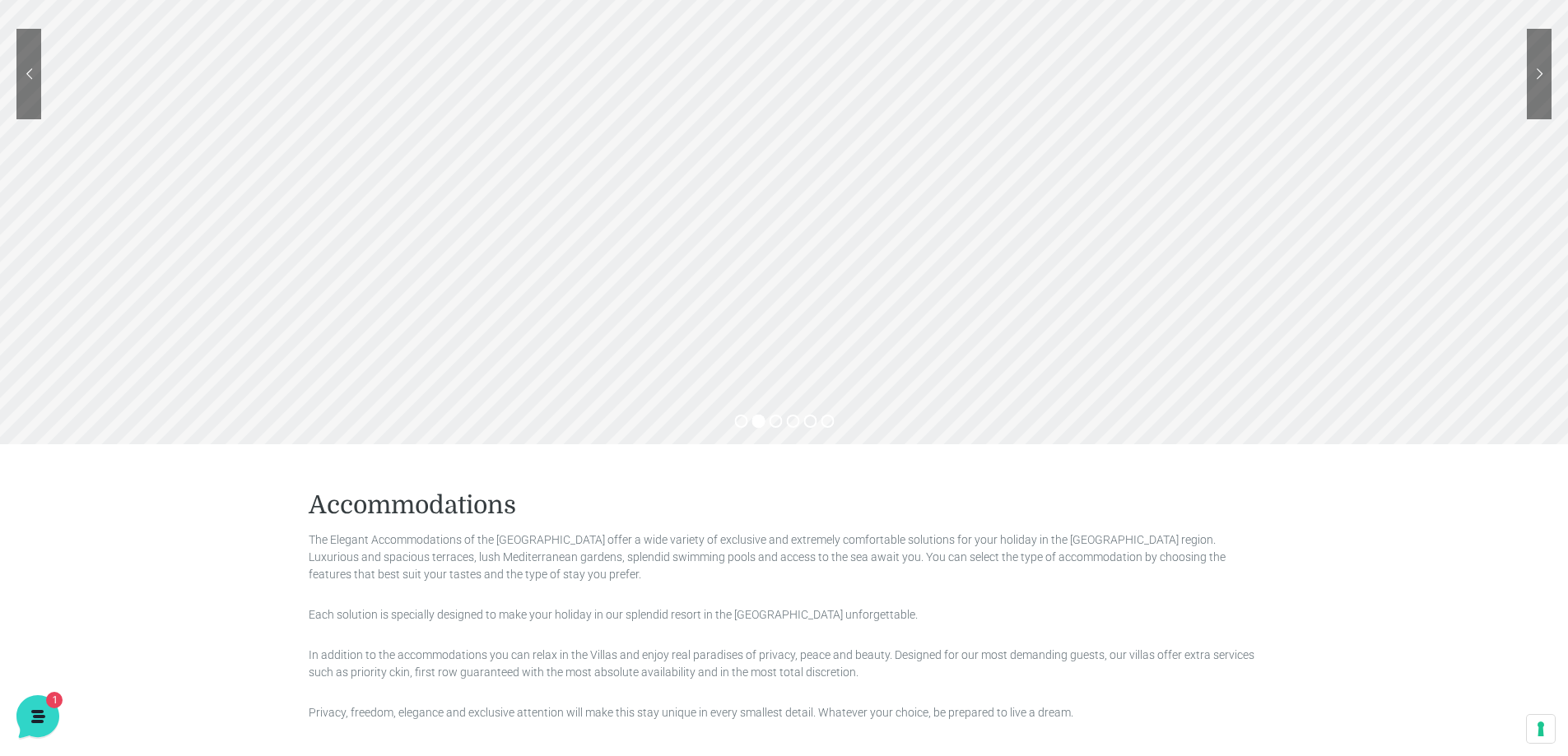
click at [772, 414] on sr7-bullet at bounding box center [775, 421] width 13 height 13
click at [795, 414] on sr7-bullet at bounding box center [792, 421] width 13 height 13
click at [808, 414] on sr7-bullet at bounding box center [810, 421] width 13 height 13
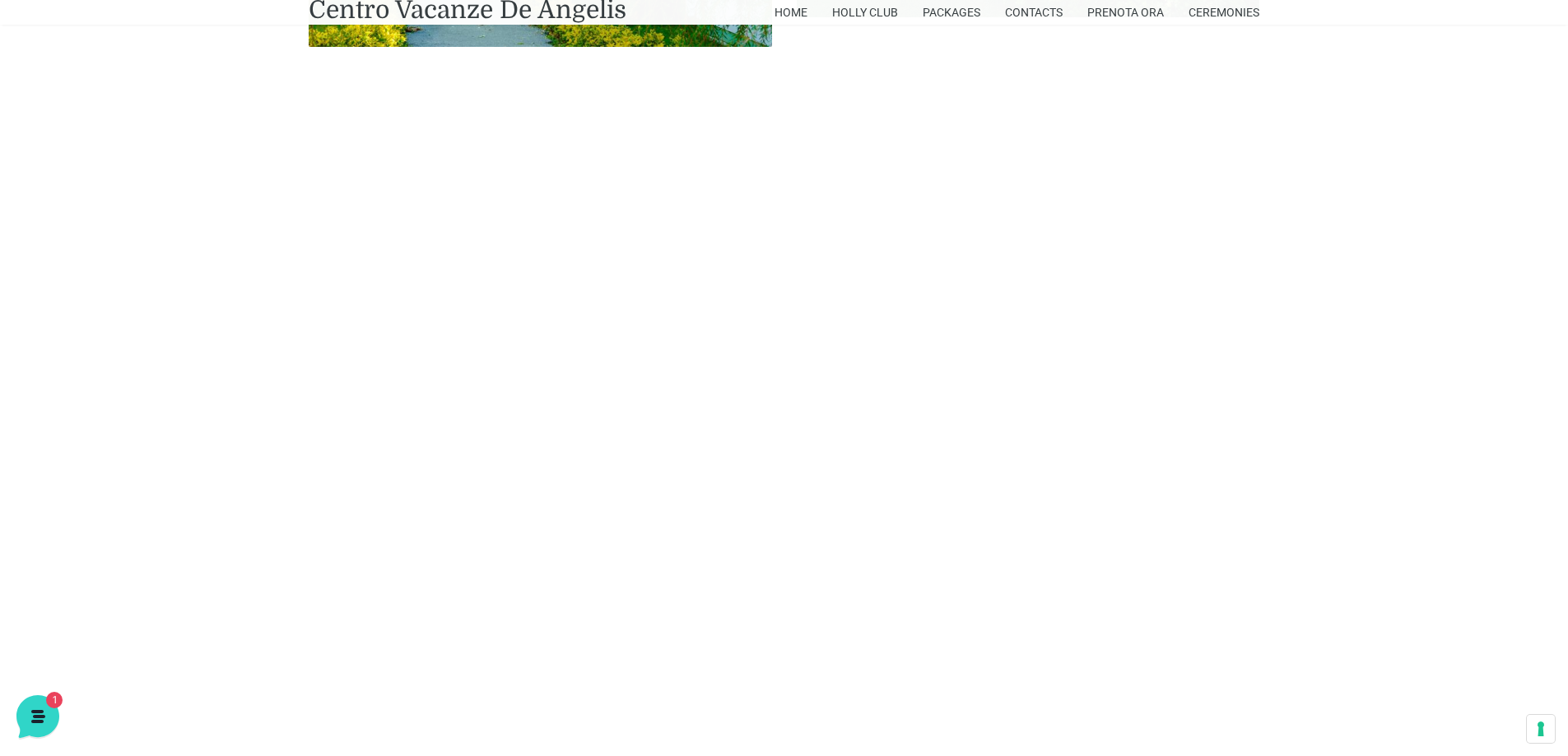
scroll to position [2797, 0]
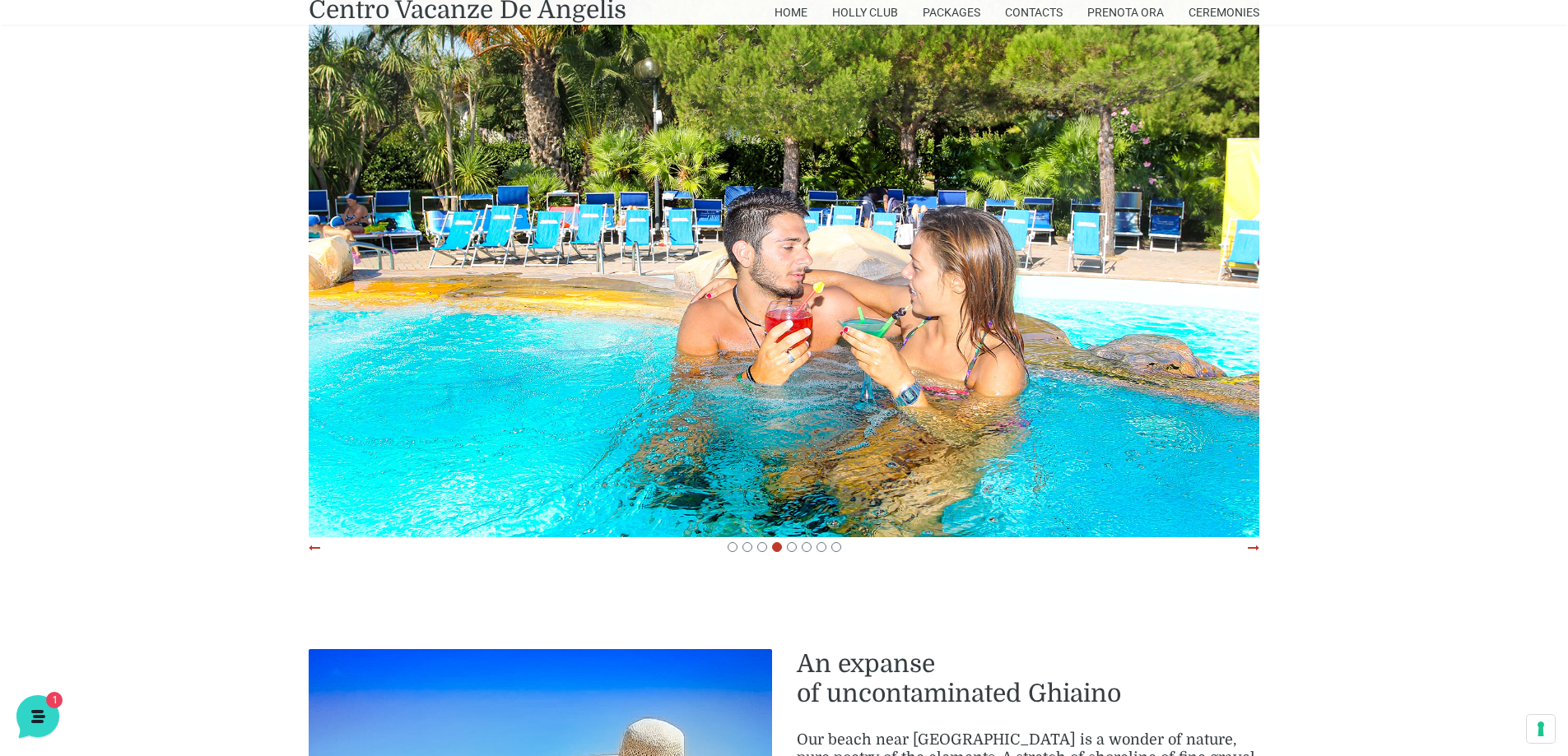
click at [632, 332] on img at bounding box center [784, 221] width 951 height 633
click at [790, 543] on span at bounding box center [791, 547] width 10 height 10
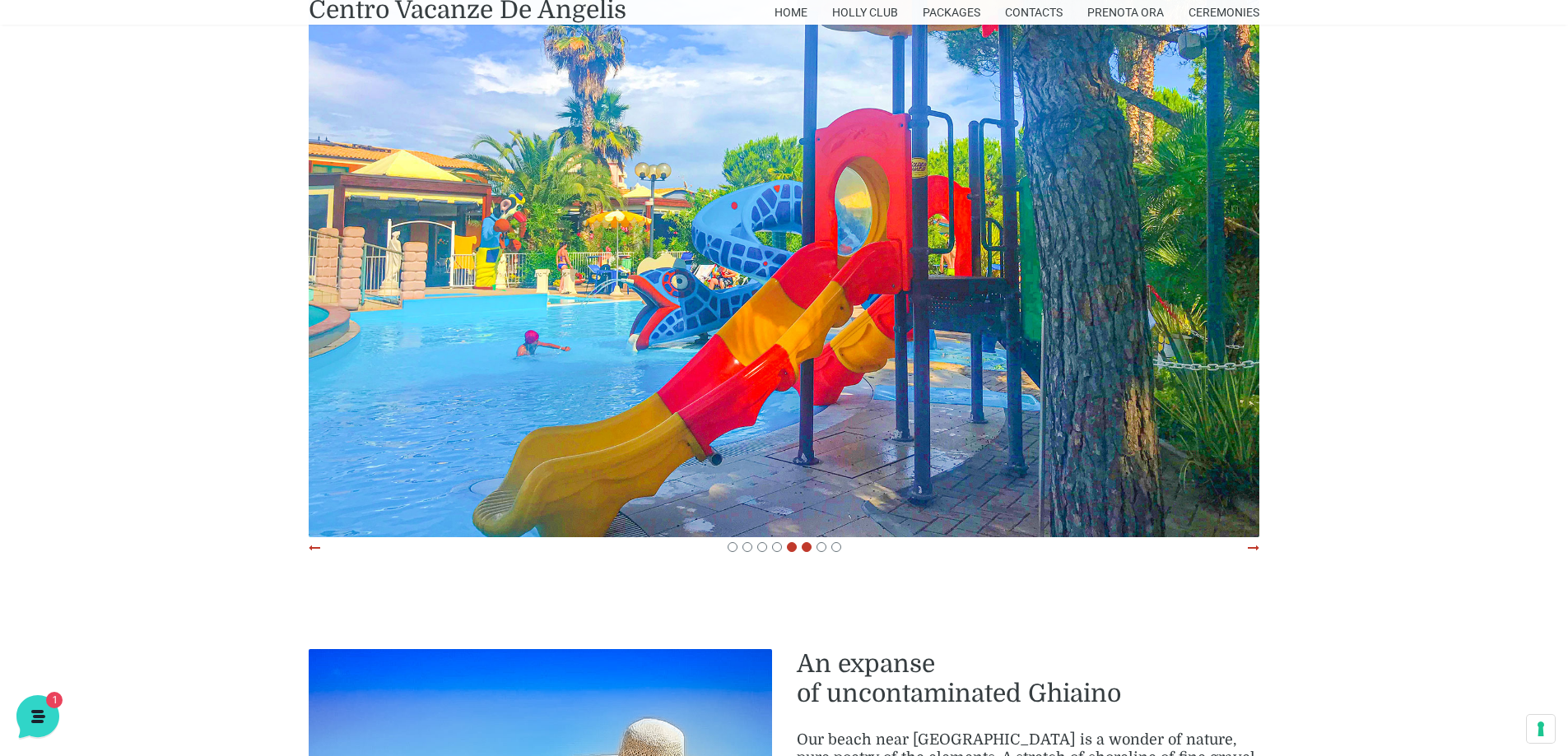
click at [800, 543] on div at bounding box center [806, 547] width 15 height 10
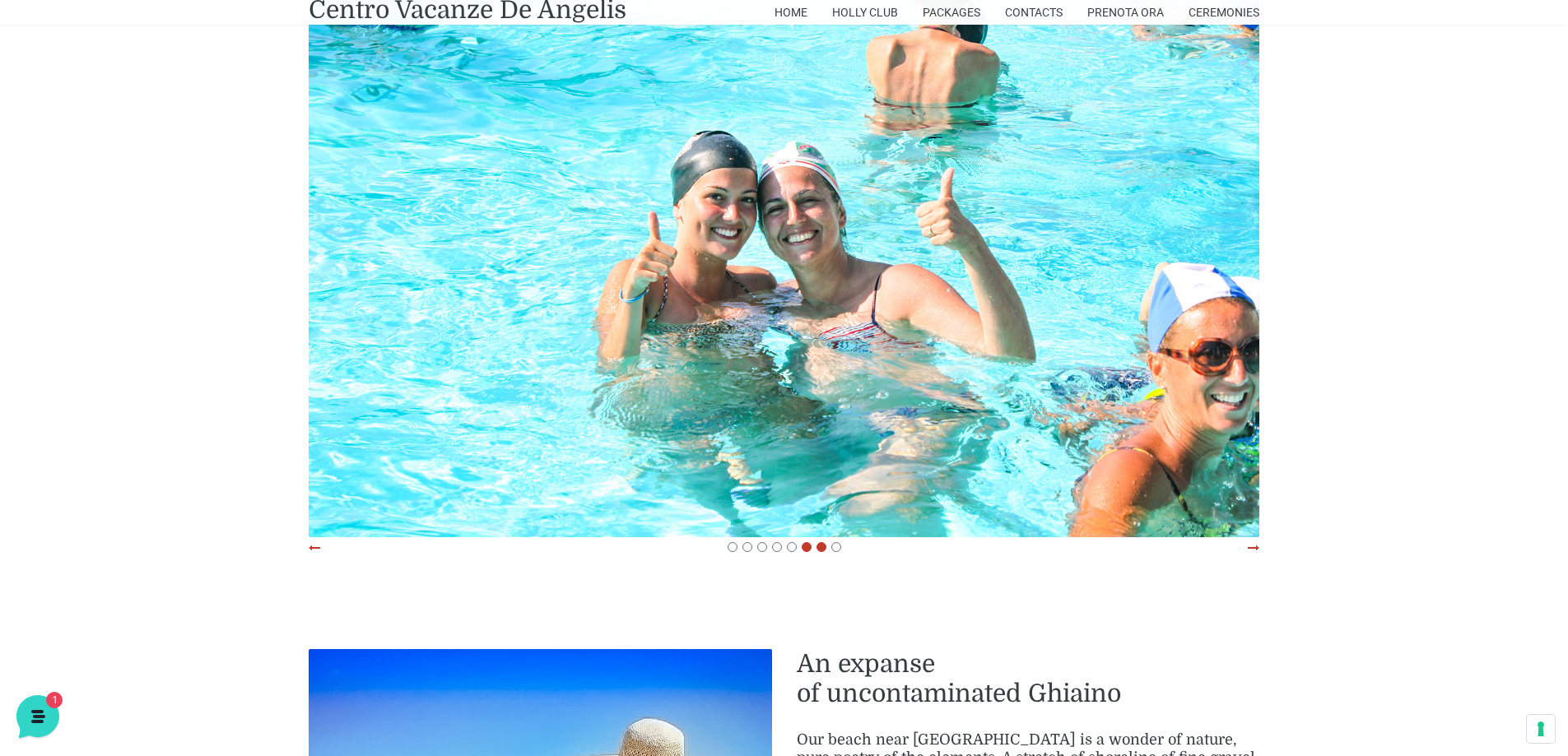
click at [825, 543] on span at bounding box center [821, 547] width 10 height 10
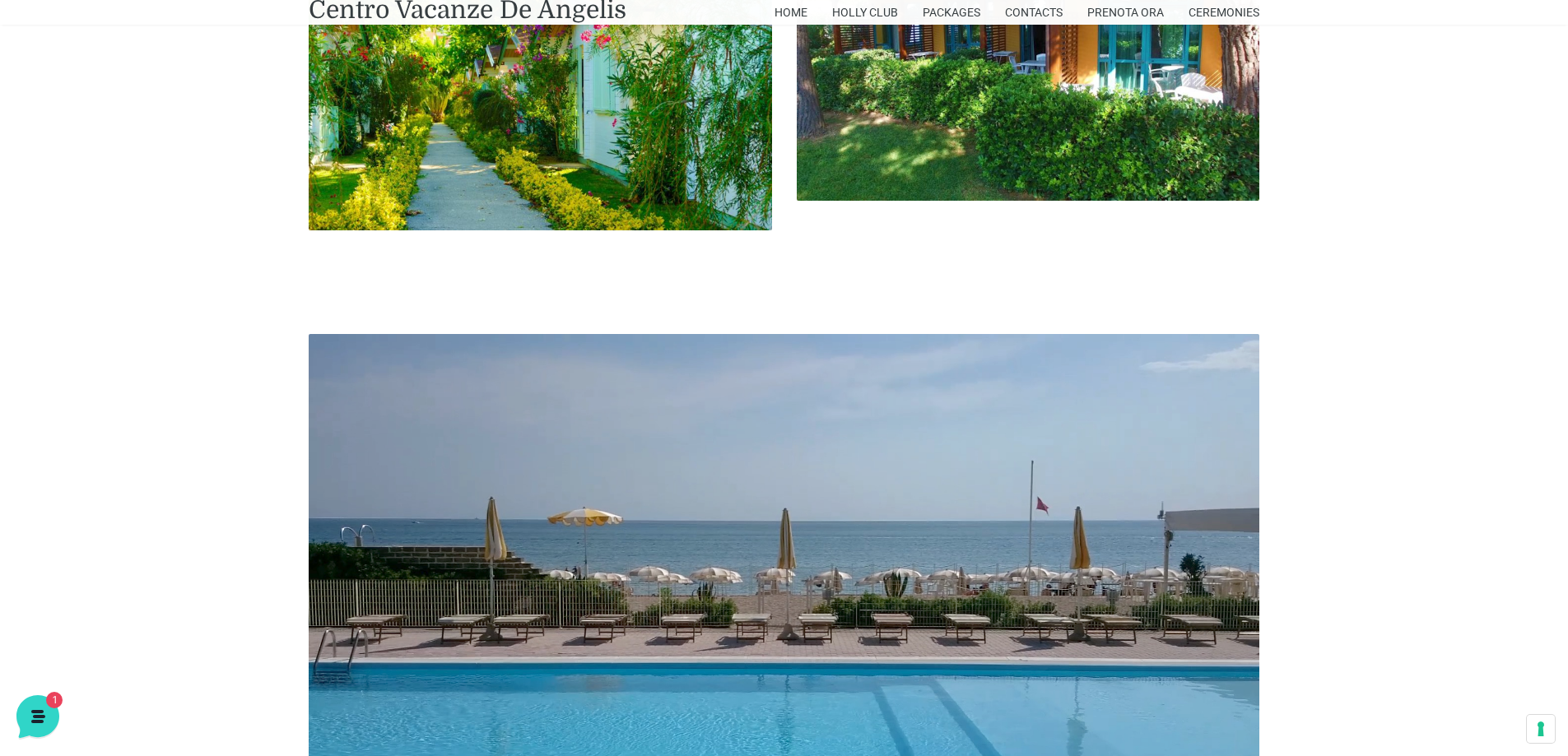
scroll to position [2551, 0]
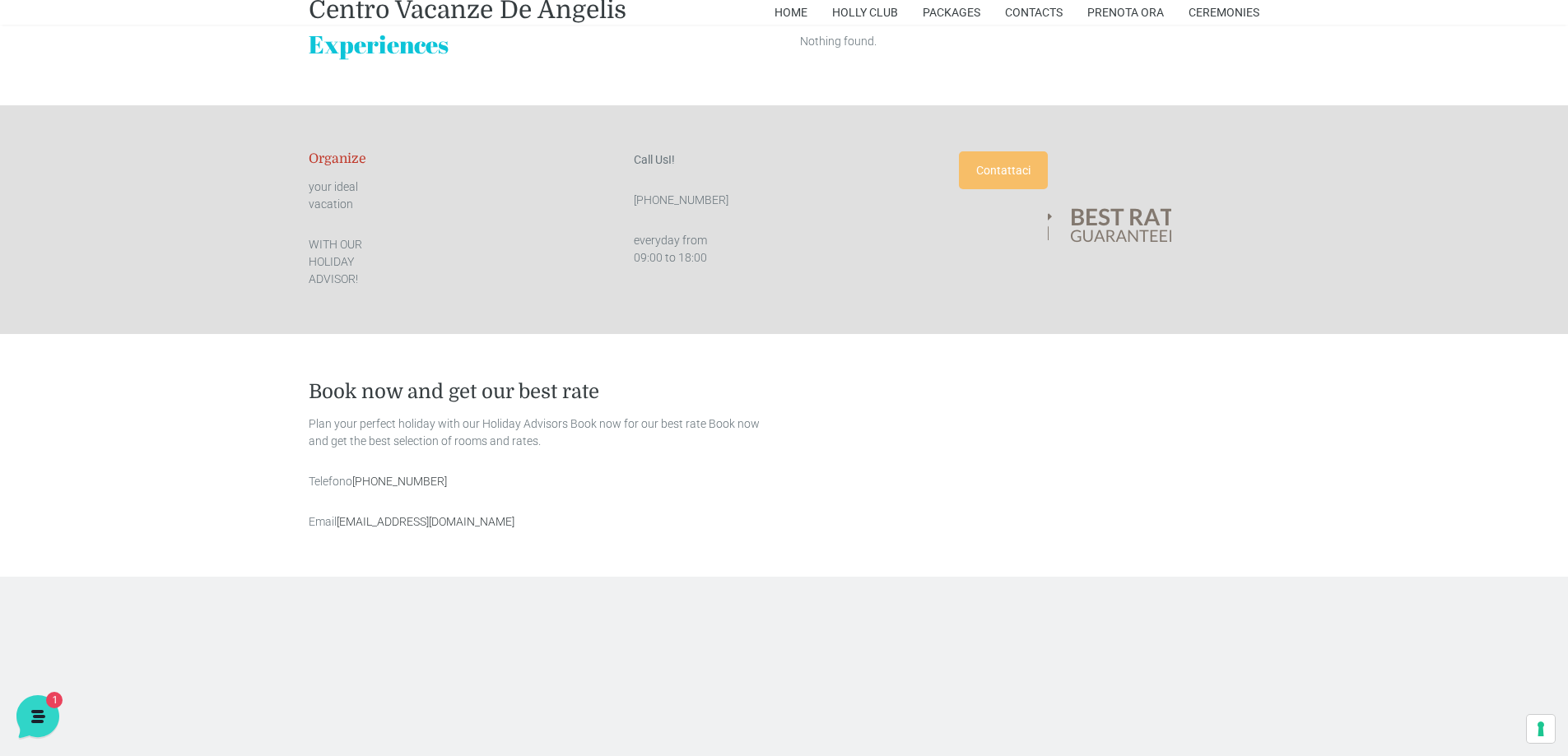
scroll to position [3773, 0]
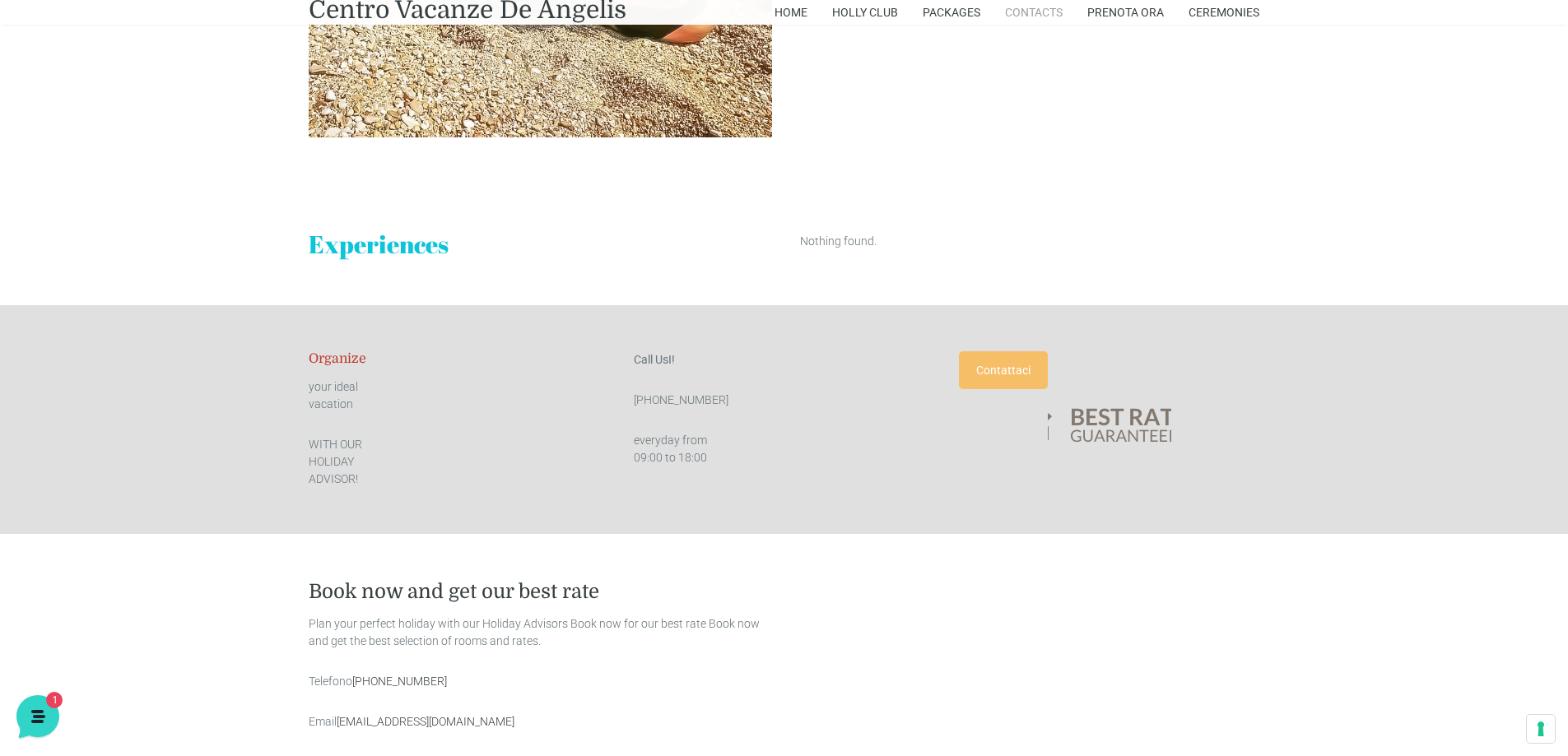
click at [1062, 13] on link "Contacts" at bounding box center [1034, 12] width 58 height 25
